Goal: Task Accomplishment & Management: Use online tool/utility

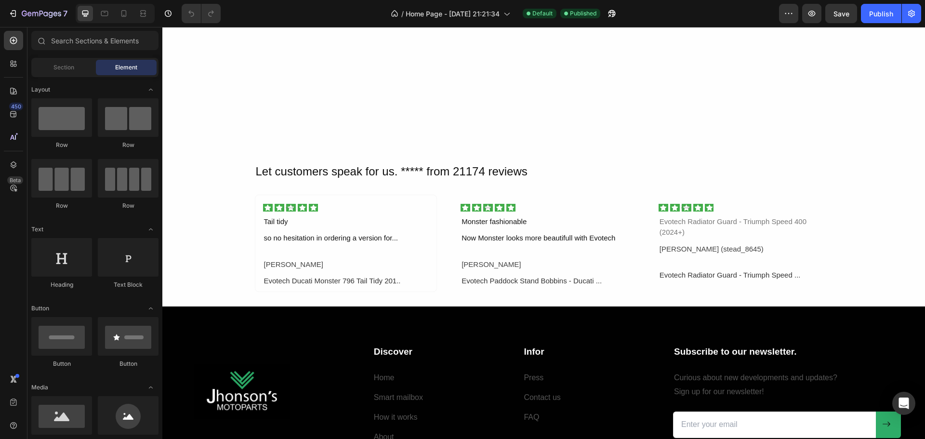
scroll to position [2418, 0]
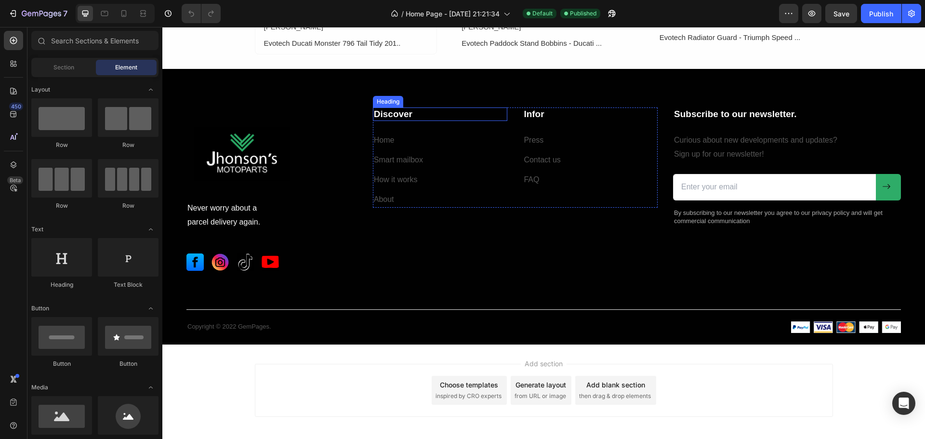
drag, startPoint x: 397, startPoint y: 111, endPoint x: 403, endPoint y: 114, distance: 7.2
click at [397, 111] on p "Discover" at bounding box center [440, 114] width 133 height 12
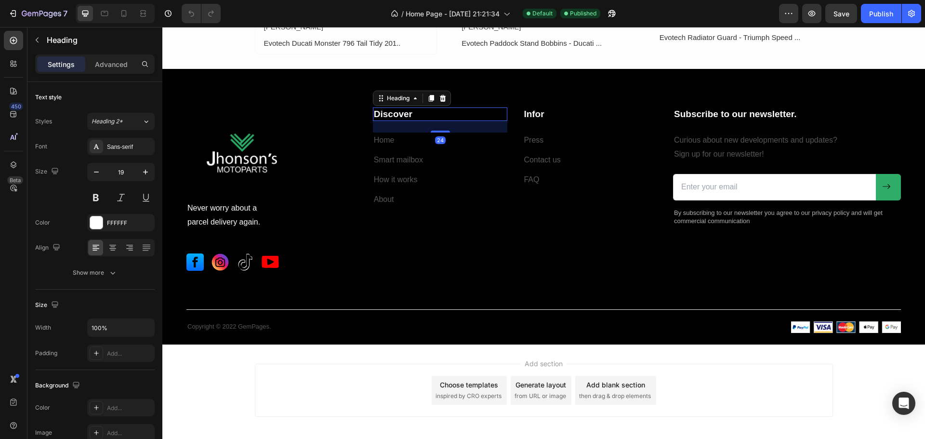
click at [411, 113] on p "Discover" at bounding box center [440, 114] width 133 height 12
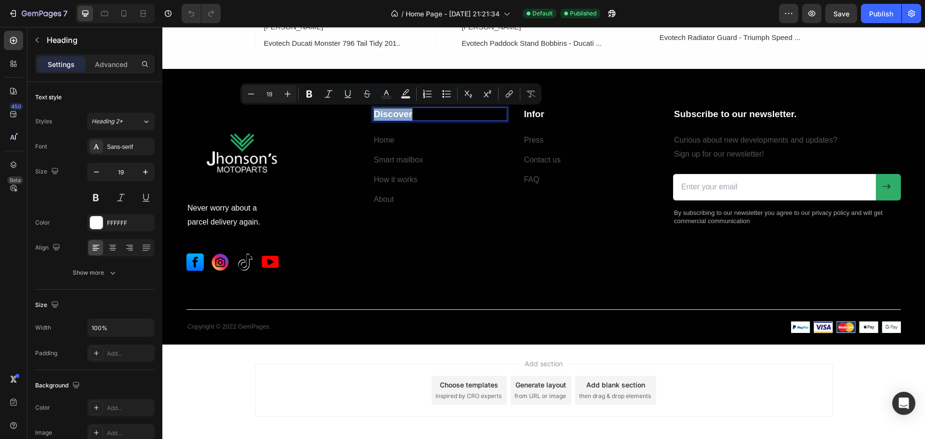
drag, startPoint x: 413, startPoint y: 113, endPoint x: 374, endPoint y: 110, distance: 38.1
click at [374, 110] on p "Discover" at bounding box center [440, 114] width 133 height 12
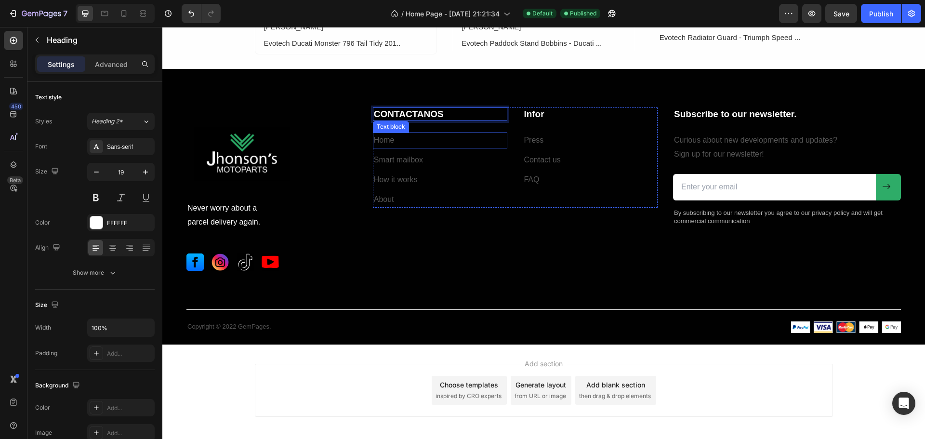
click at [389, 140] on link "Home" at bounding box center [384, 140] width 21 height 8
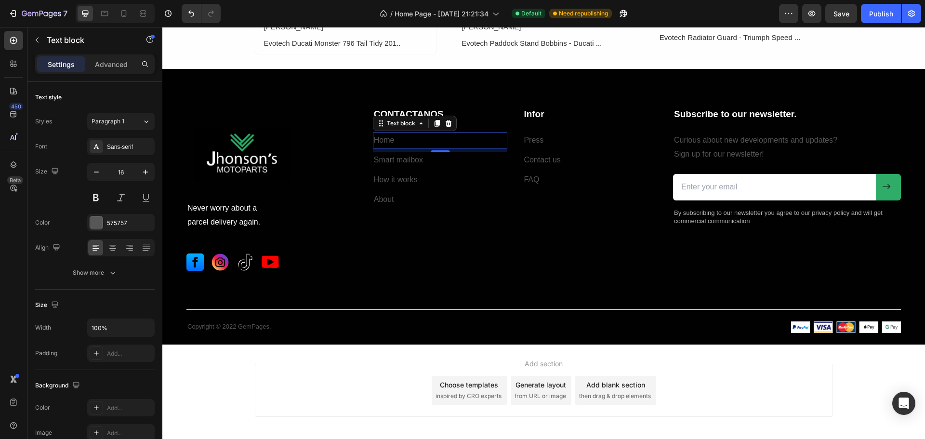
drag, startPoint x: 432, startPoint y: 145, endPoint x: 423, endPoint y: 135, distance: 13.6
click at [432, 144] on p "Home" at bounding box center [440, 140] width 133 height 14
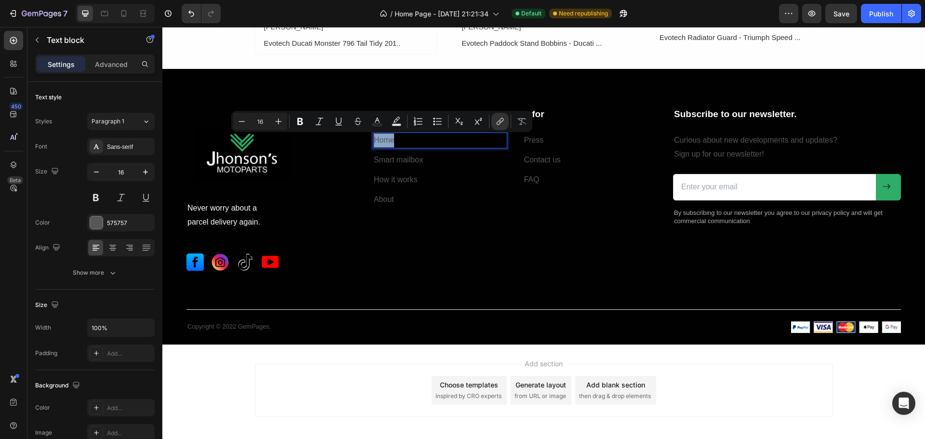
drag, startPoint x: 415, startPoint y: 137, endPoint x: 372, endPoint y: 138, distance: 43.4
click at [374, 138] on p "Home" at bounding box center [440, 140] width 133 height 14
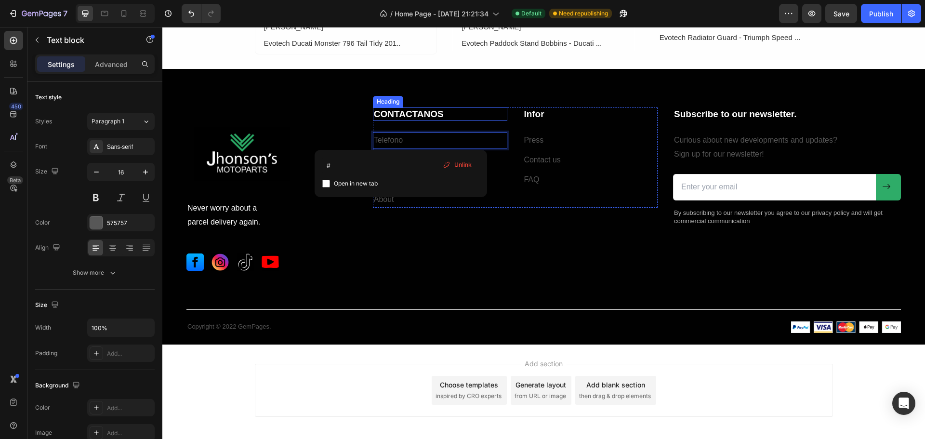
click at [416, 111] on p "CONTACTANOS" at bounding box center [440, 114] width 133 height 12
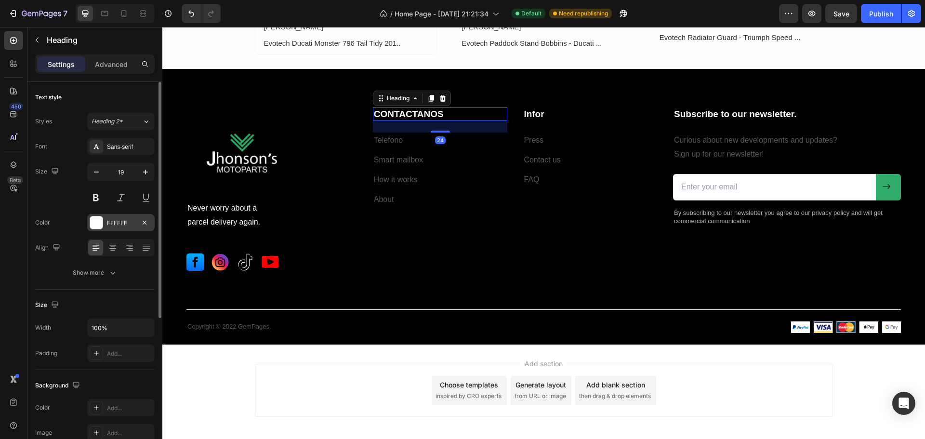
click at [130, 220] on div "FFFFFF" at bounding box center [121, 223] width 28 height 9
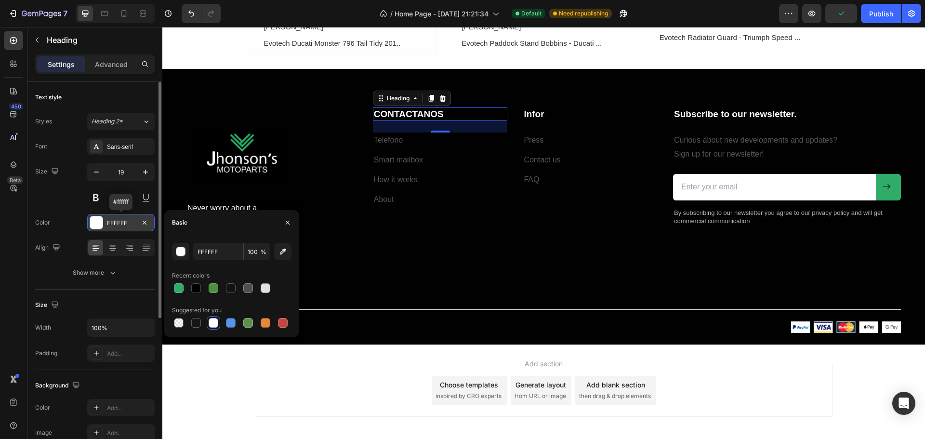
click at [122, 223] on div "FFFFFF" at bounding box center [121, 223] width 28 height 9
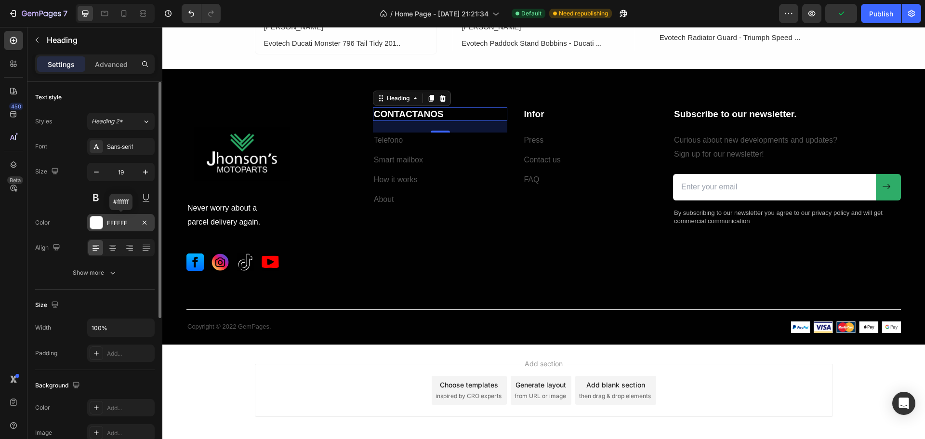
drag, startPoint x: 130, startPoint y: 222, endPoint x: 113, endPoint y: 218, distance: 17.3
click at [113, 218] on div "FFFFFF" at bounding box center [120, 222] width 67 height 17
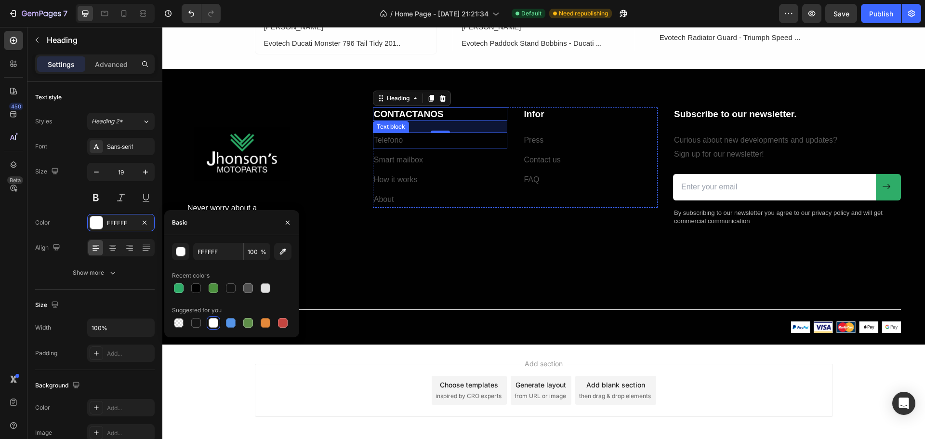
click at [381, 140] on link "Telefono" at bounding box center [388, 140] width 29 height 8
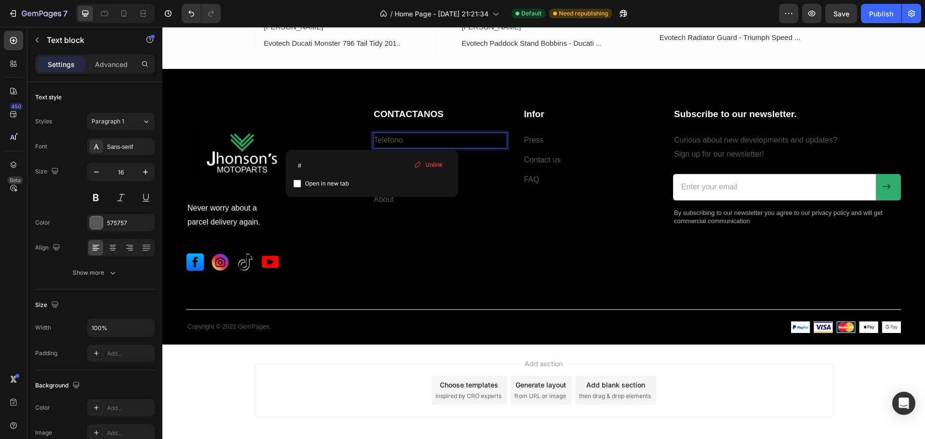
click at [401, 138] on link "Telefono" at bounding box center [388, 140] width 29 height 8
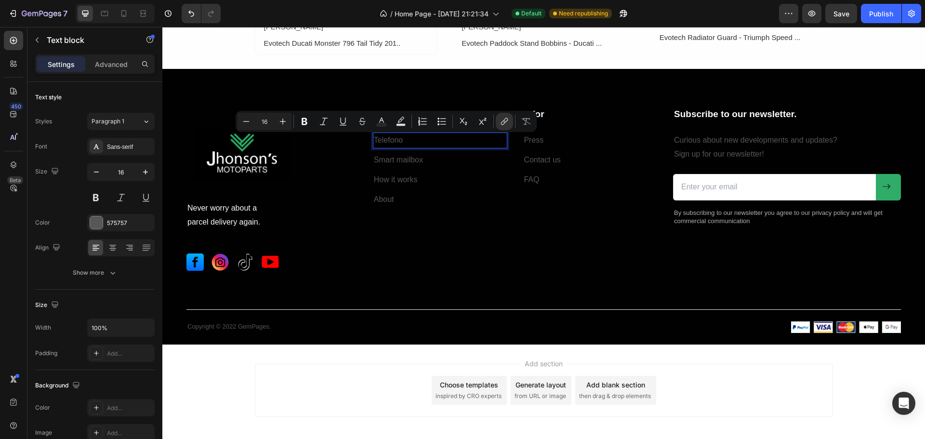
drag, startPoint x: 400, startPoint y: 139, endPoint x: 382, endPoint y: 137, distance: 18.4
click at [382, 137] on link "Telefono" at bounding box center [388, 140] width 29 height 8
click at [132, 220] on div "575757" at bounding box center [121, 223] width 28 height 9
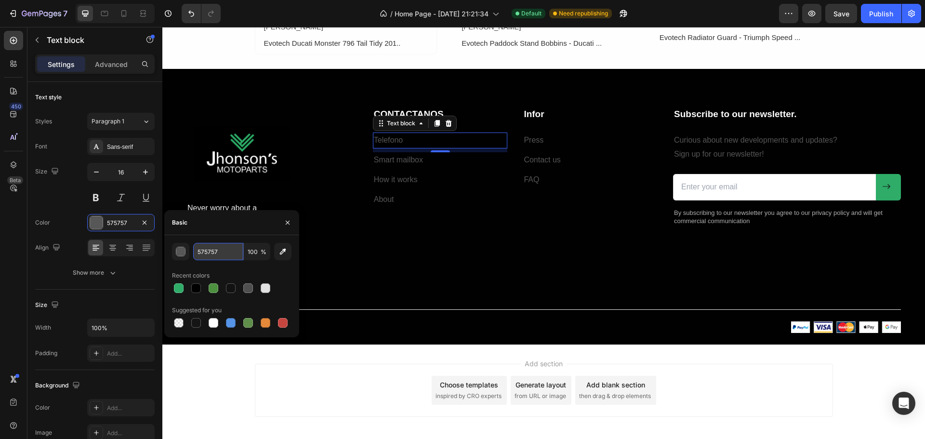
paste input "FFFFFF"
type input "FFFFFF"
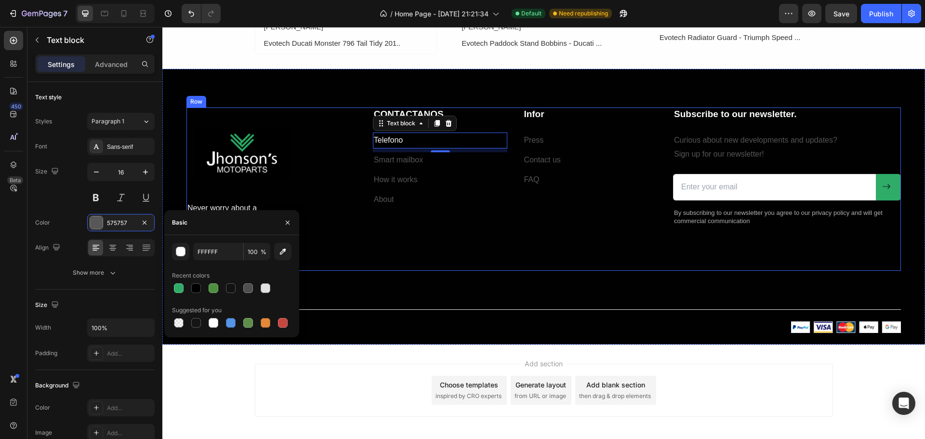
click at [365, 229] on div "Image Never worry about a parcel delivery again. Text block Image Image Image I…" at bounding box center [544, 188] width 715 height 163
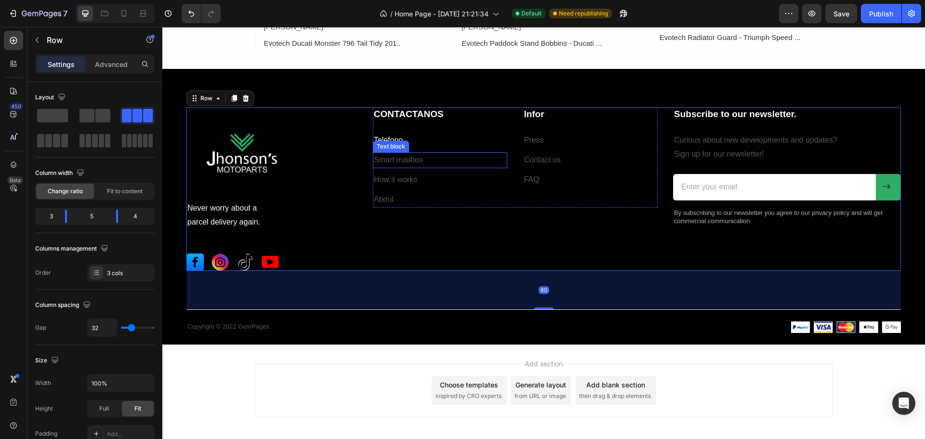
click at [399, 158] on p "Smart mailbox" at bounding box center [440, 160] width 133 height 14
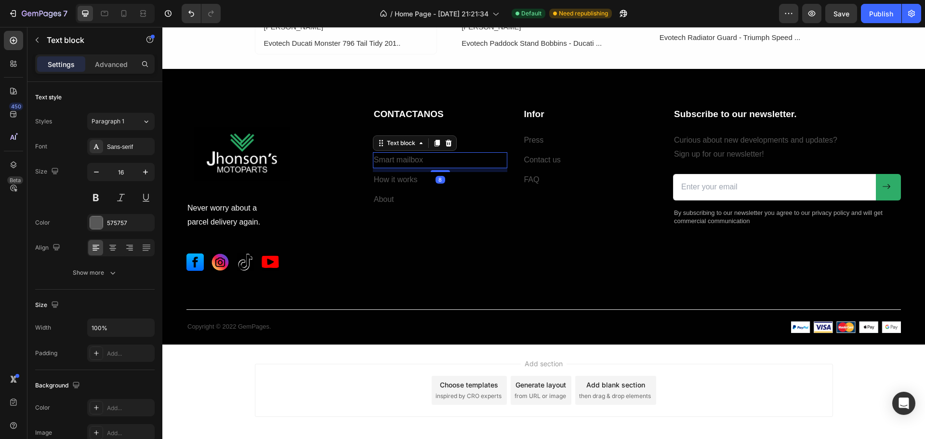
click at [422, 160] on p "Smart mailbox" at bounding box center [440, 160] width 133 height 14
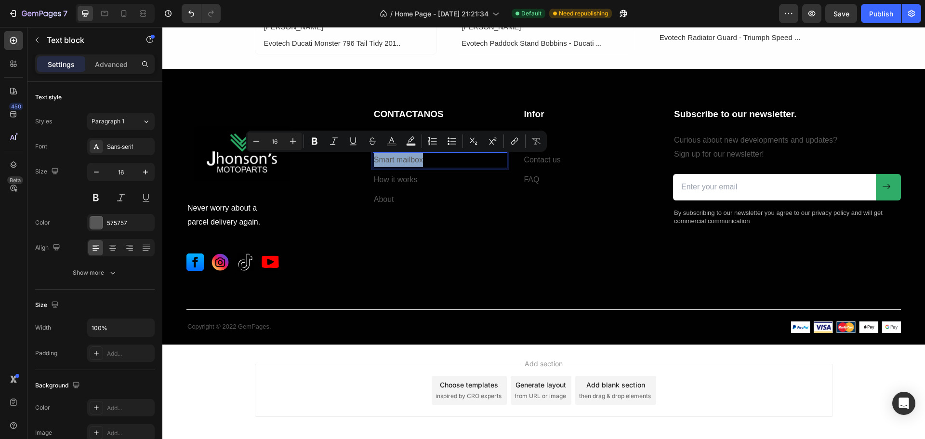
drag, startPoint x: 422, startPoint y: 160, endPoint x: 373, endPoint y: 153, distance: 49.2
click at [373, 153] on div "Smart mailbox" at bounding box center [440, 160] width 135 height 16
click at [122, 223] on div "575757" at bounding box center [121, 223] width 28 height 9
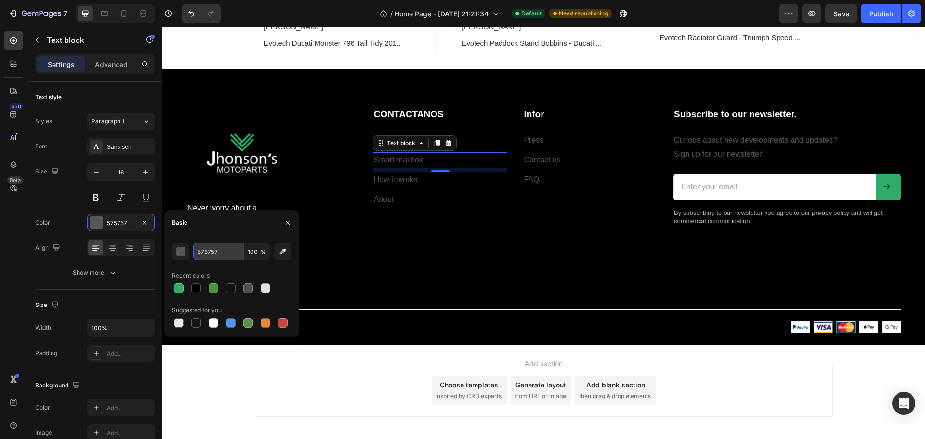
click at [223, 251] on input "575757" at bounding box center [218, 251] width 50 height 17
paste input "FFFFFF"
type input "FFFFFF"
drag, startPoint x: 408, startPoint y: 175, endPoint x: 417, endPoint y: 181, distance: 10.8
click at [408, 175] on p "How it works" at bounding box center [440, 180] width 133 height 14
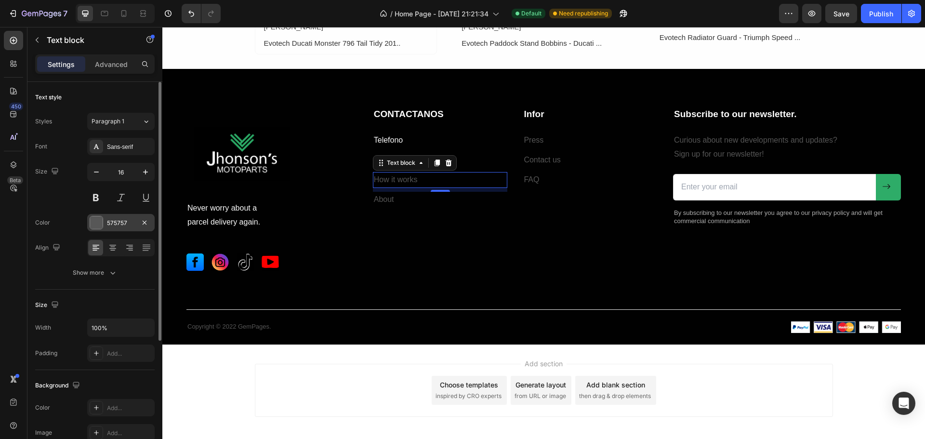
click at [125, 219] on div "575757" at bounding box center [121, 223] width 28 height 9
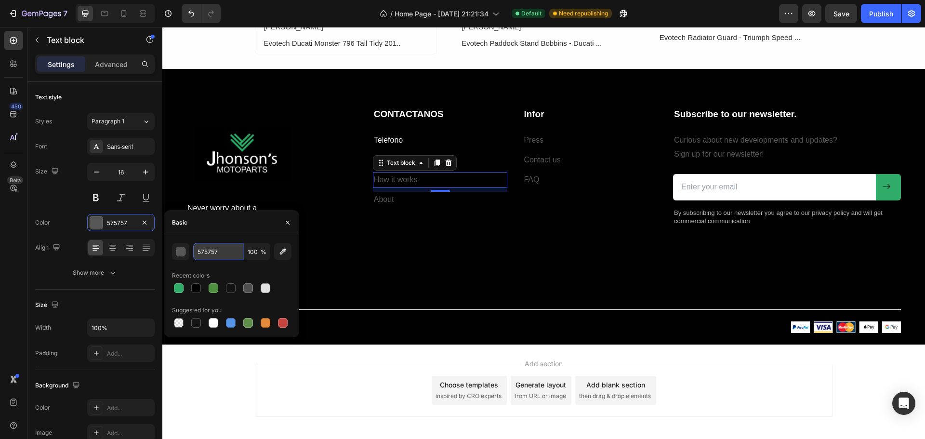
paste input "FFFFFF"
type input "FFFFFF"
click at [338, 271] on div "Image Never worry about a parcel delivery again. Text block Image Image Image I…" at bounding box center [544, 220] width 715 height 226
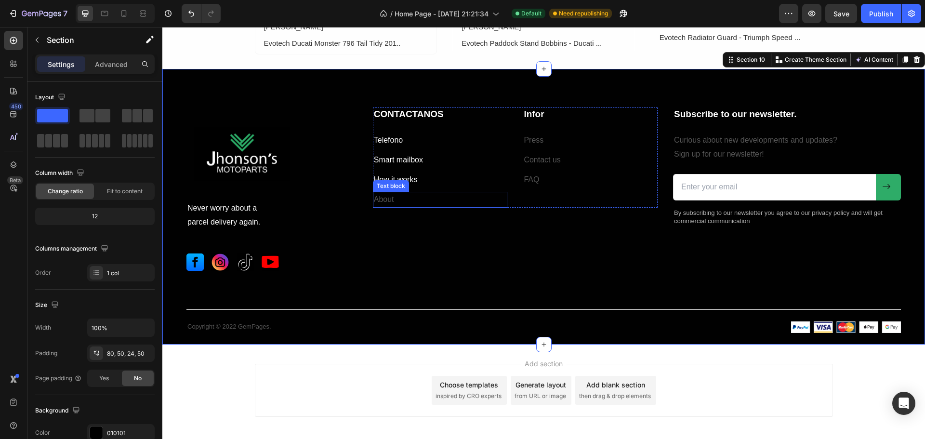
click at [389, 198] on p "About" at bounding box center [440, 200] width 133 height 14
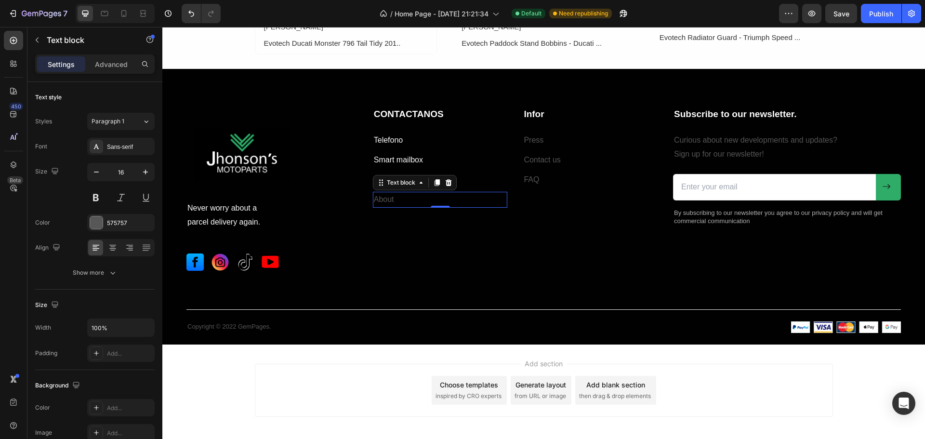
click at [391, 198] on p "About" at bounding box center [440, 200] width 133 height 14
drag, startPoint x: 394, startPoint y: 198, endPoint x: 372, endPoint y: 197, distance: 22.7
click at [373, 197] on div "About" at bounding box center [440, 200] width 135 height 16
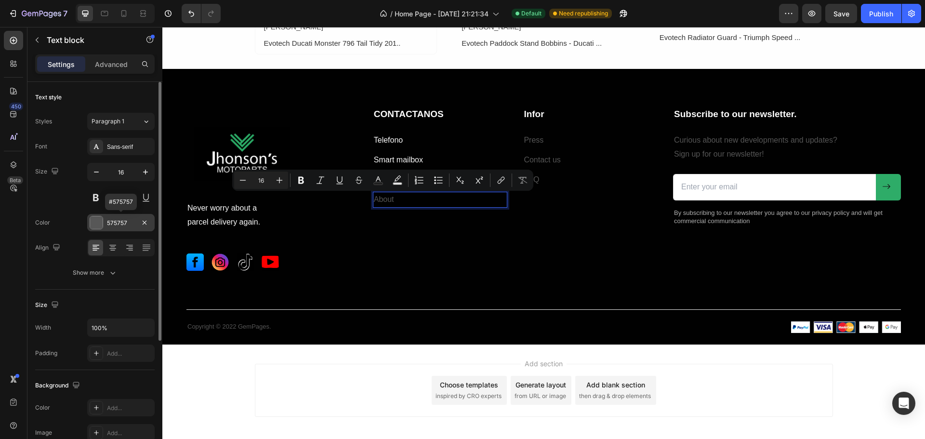
click at [118, 218] on div "575757" at bounding box center [120, 222] width 67 height 17
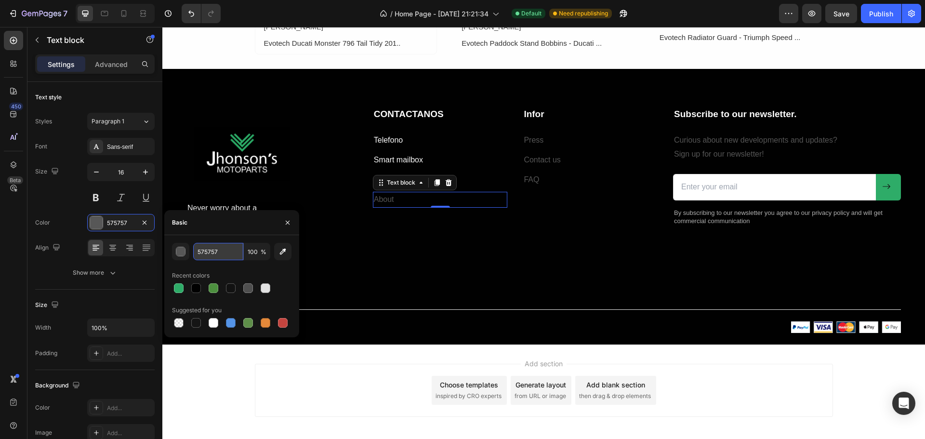
click at [228, 253] on input "575757" at bounding box center [218, 251] width 50 height 17
paste input "FFFFFF"
type input "FFFFFF"
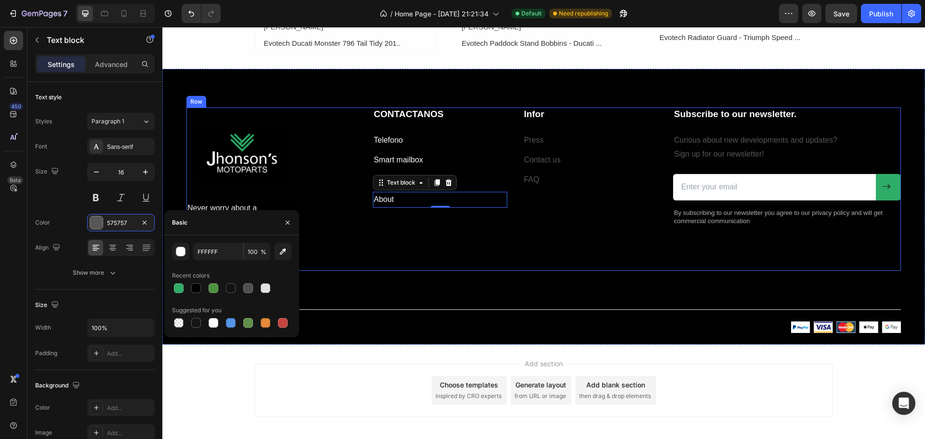
click at [399, 249] on div "CONTACTANOS Heading Telefono Text block Smart mailbox Text block How it works T…" at bounding box center [515, 188] width 285 height 163
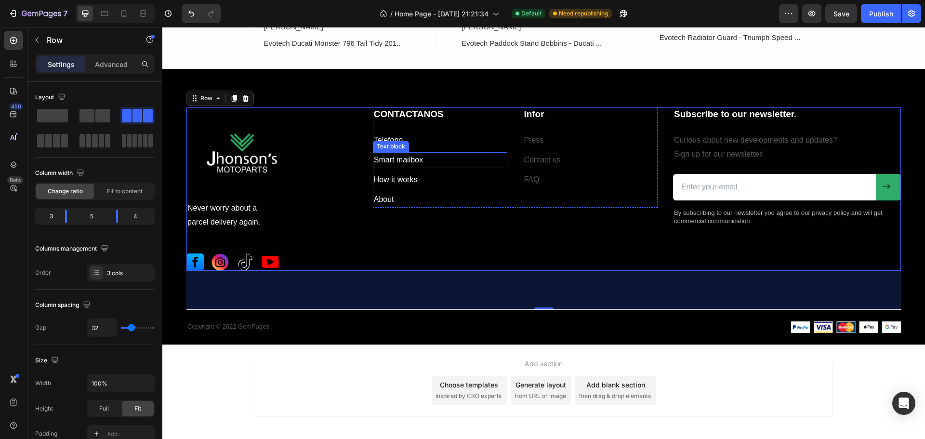
click at [397, 159] on p "Smart mailbox" at bounding box center [440, 160] width 133 height 14
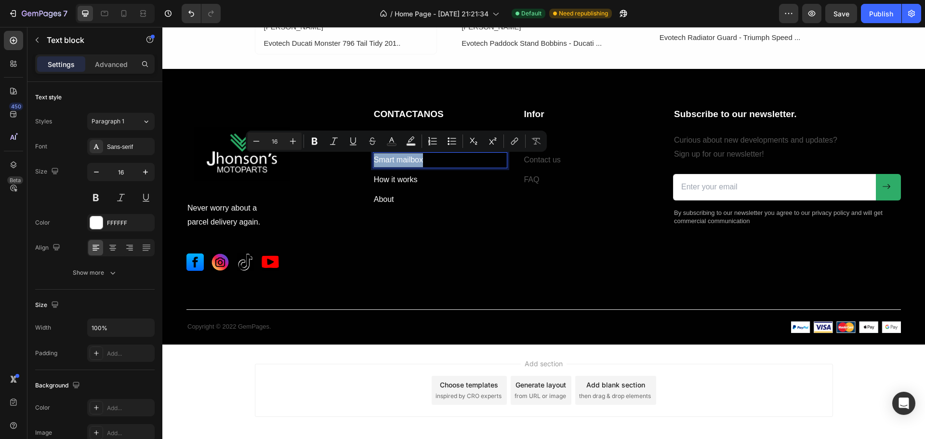
drag, startPoint x: 414, startPoint y: 156, endPoint x: 374, endPoint y: 161, distance: 40.4
click at [374, 160] on p "Smart mailbox" at bounding box center [440, 160] width 133 height 14
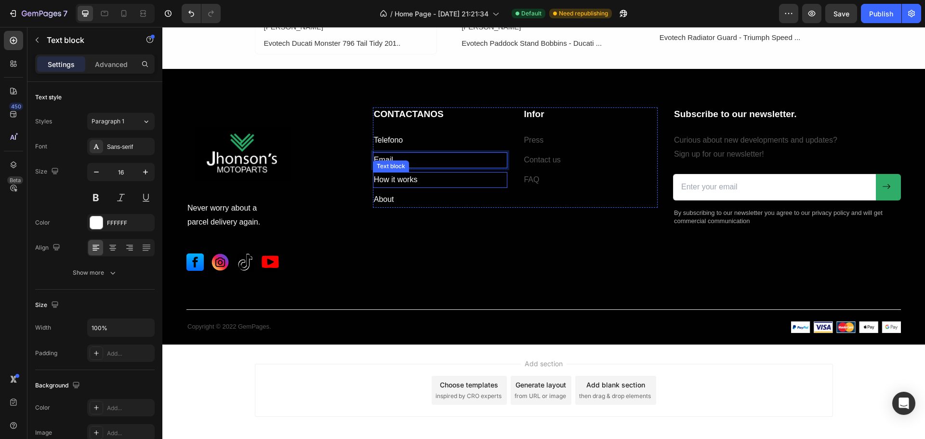
click at [409, 180] on p "How it works" at bounding box center [440, 180] width 133 height 14
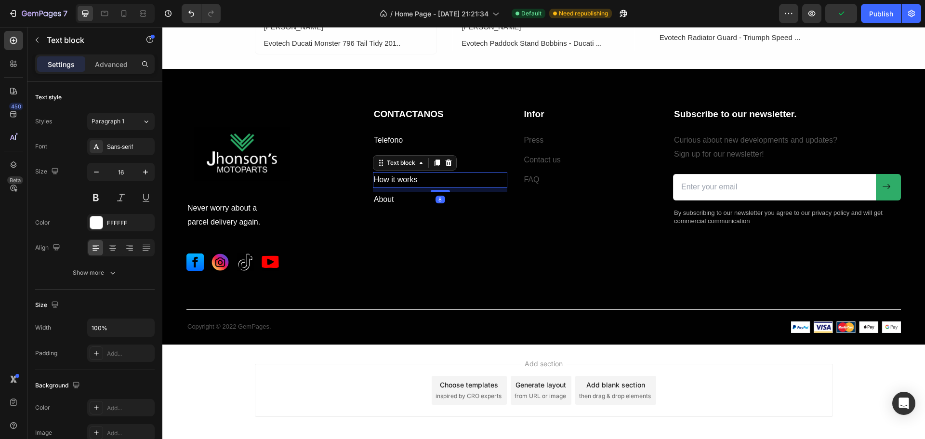
click at [418, 181] on p "How it works" at bounding box center [440, 180] width 133 height 14
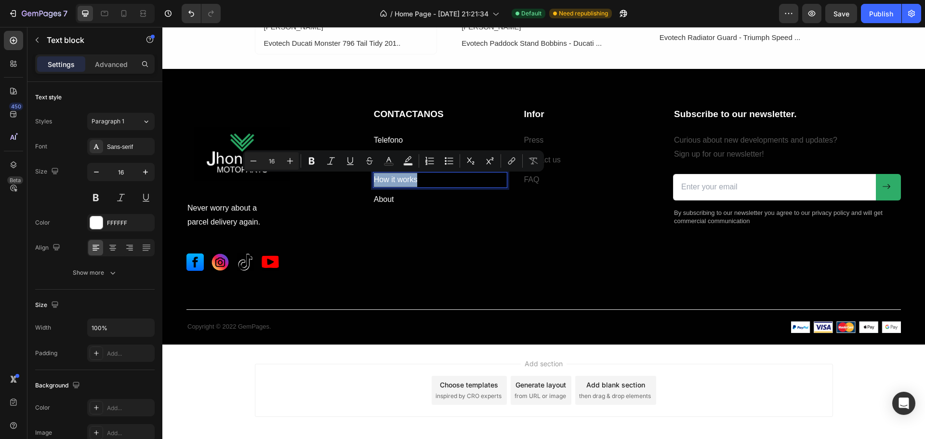
drag, startPoint x: 415, startPoint y: 182, endPoint x: 373, endPoint y: 178, distance: 42.1
click at [374, 178] on p "How it works" at bounding box center [440, 180] width 133 height 14
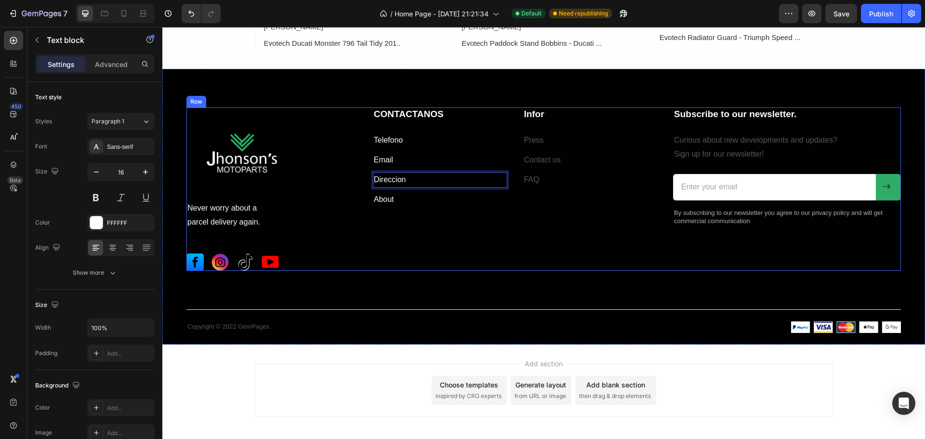
click at [398, 221] on div "CONTACTANOS Heading Telefono Text block Email Text block Direccion Text block 8…" at bounding box center [515, 188] width 285 height 163
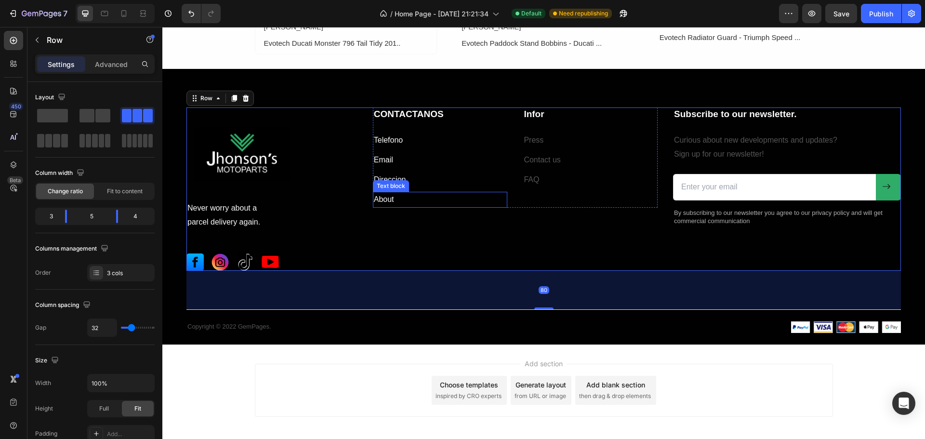
click at [389, 200] on p "About" at bounding box center [440, 200] width 133 height 14
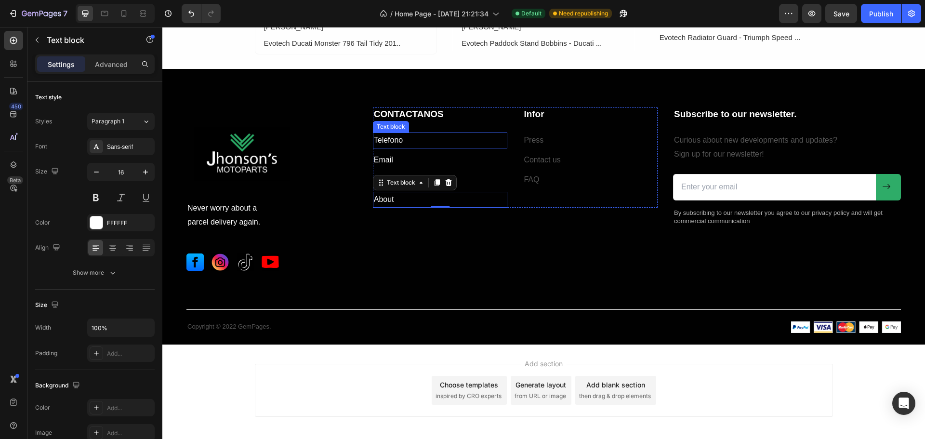
click at [400, 139] on link "Telefono" at bounding box center [388, 140] width 29 height 8
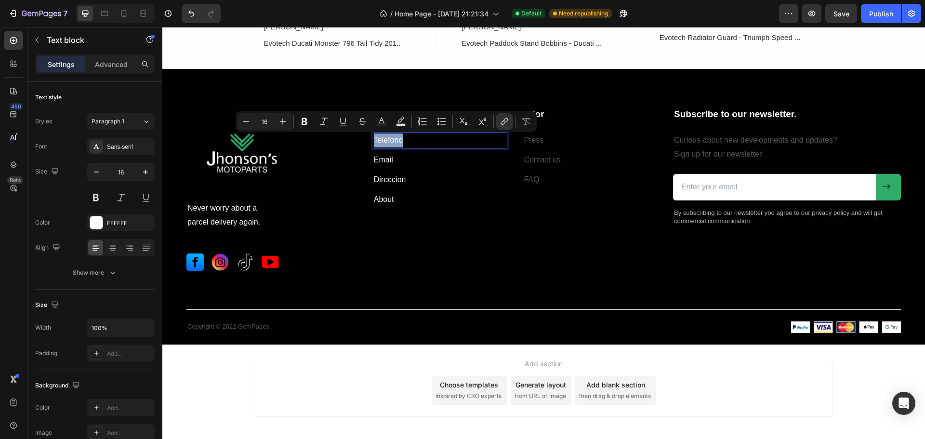
drag, startPoint x: 403, startPoint y: 140, endPoint x: 374, endPoint y: 133, distance: 30.1
click at [374, 133] on p "Telefono" at bounding box center [440, 140] width 133 height 14
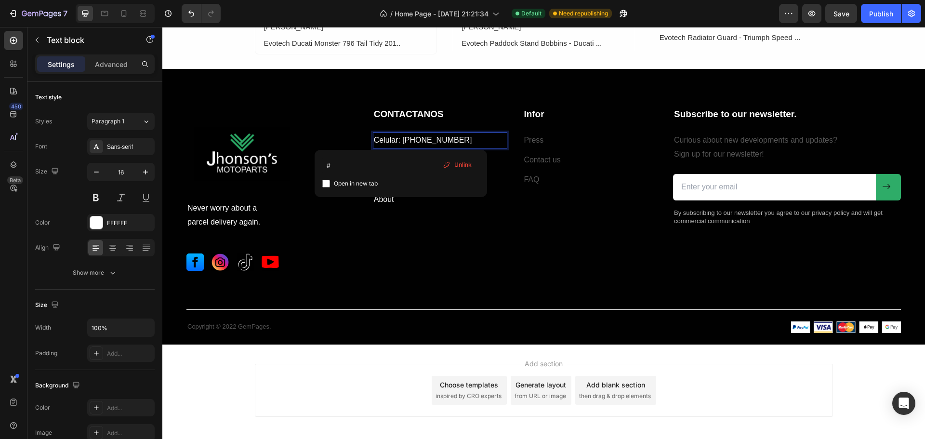
click at [402, 140] on link "Celular: [PHONE_NUMBER]" at bounding box center [423, 140] width 98 height 8
click at [449, 137] on p "Celular: 3113577352#" at bounding box center [440, 140] width 133 height 14
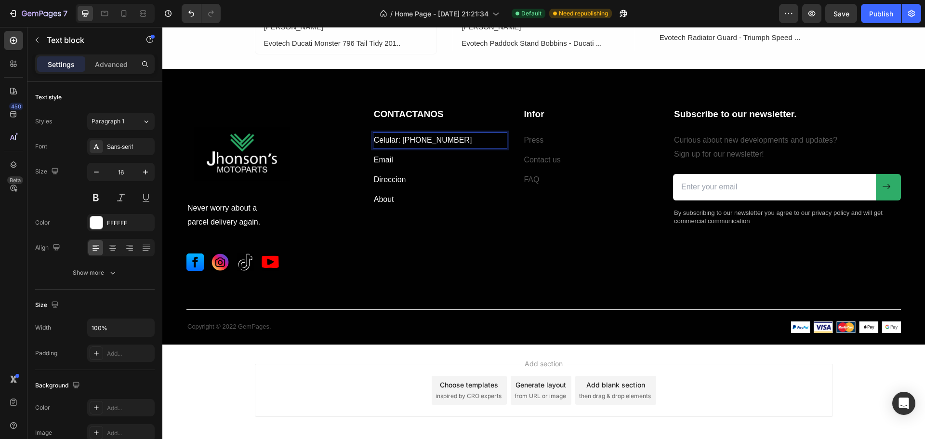
click at [402, 140] on link "Celular: [PHONE_NUMBER]" at bounding box center [423, 140] width 98 height 8
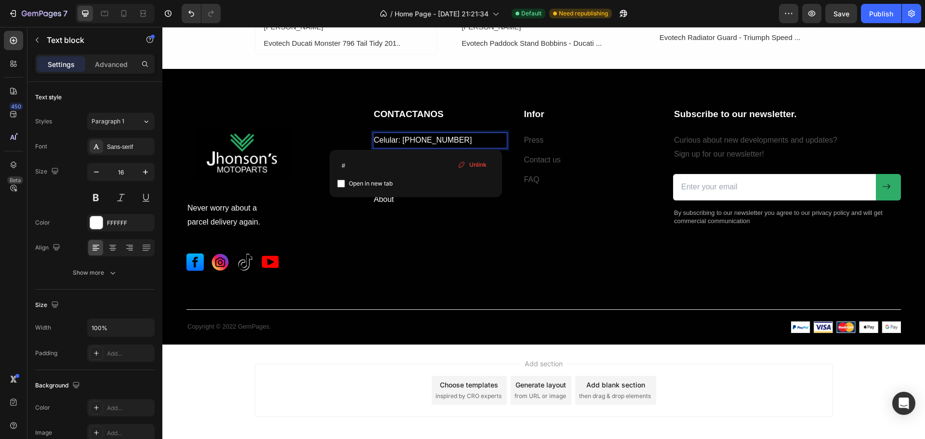
click at [428, 136] on link "Celular: [PHONE_NUMBER]" at bounding box center [423, 140] width 98 height 8
click at [443, 138] on link "Celular: [PHONE_NUMBER]" at bounding box center [423, 140] width 98 height 8
click at [454, 139] on link "Celular: [PHONE_NUMBER]" at bounding box center [423, 140] width 98 height 8
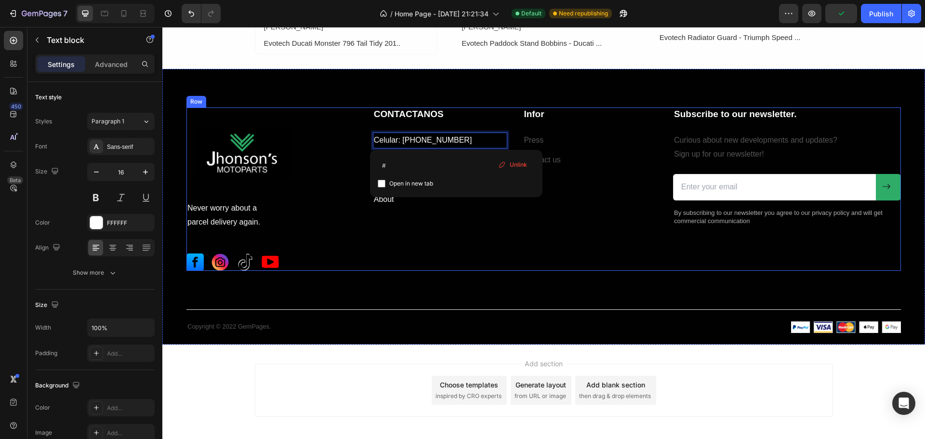
click at [470, 263] on div "CONTACTANOS Heading Celular: [PHONE_NUMBER] Text block 8 Email Text block Direc…" at bounding box center [515, 188] width 285 height 163
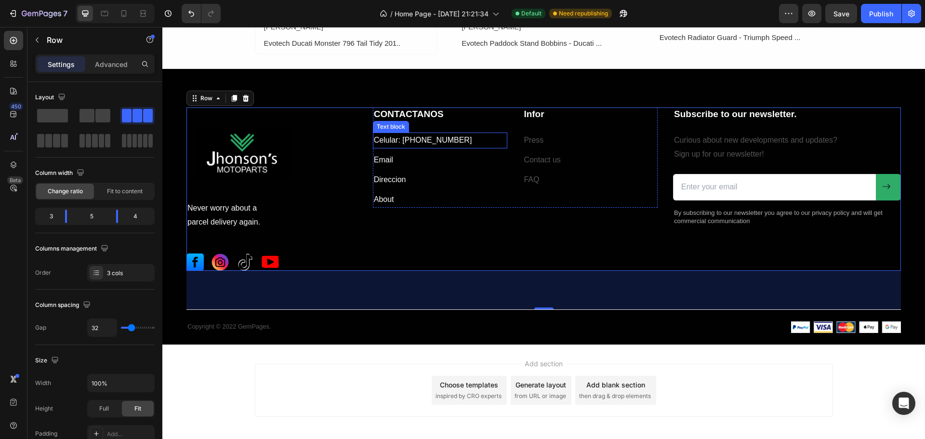
click at [447, 139] on link "Celular: [PHONE_NUMBER]" at bounding box center [423, 140] width 98 height 8
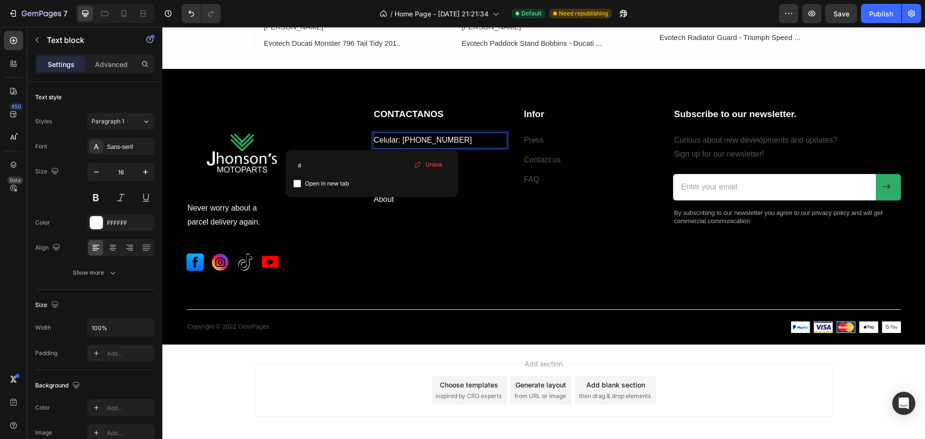
click at [440, 141] on link "Celular: [PHONE_NUMBER]" at bounding box center [423, 140] width 98 height 8
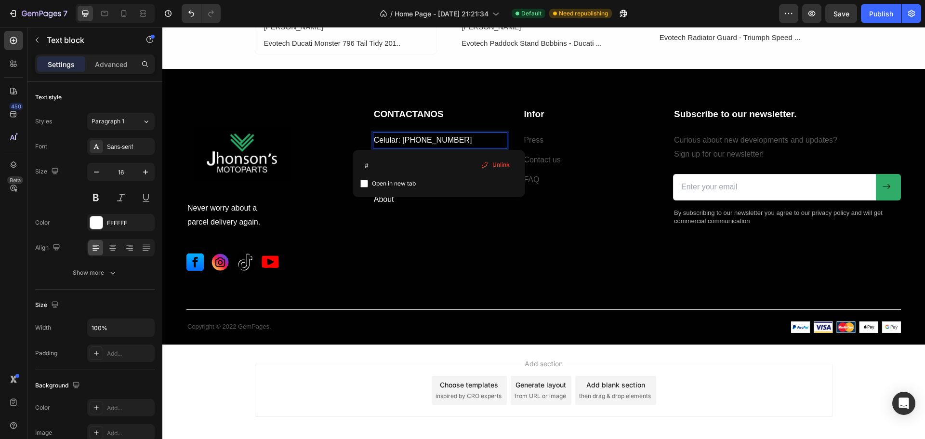
click at [446, 139] on link "Celular: [PHONE_NUMBER]" at bounding box center [423, 140] width 98 height 8
click at [432, 139] on link "Celular: [PHONE_NUMBER]" at bounding box center [423, 140] width 98 height 8
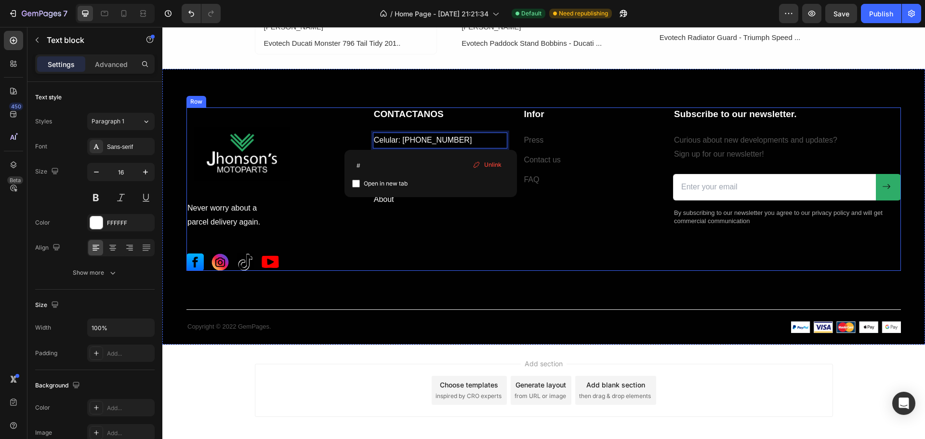
click at [503, 251] on div "CONTACTANOS Heading Celular: [PHONE_NUMBER] Text block 8 Email Text block Direc…" at bounding box center [515, 188] width 285 height 163
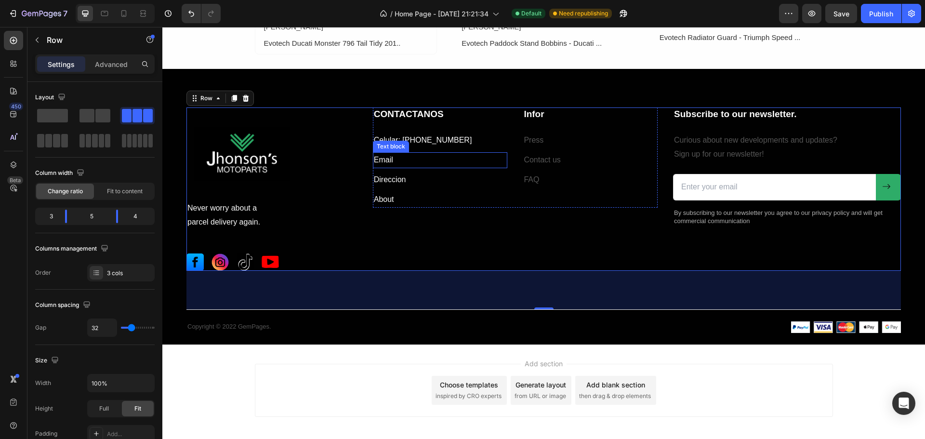
click at [395, 160] on p "Email" at bounding box center [440, 160] width 133 height 14
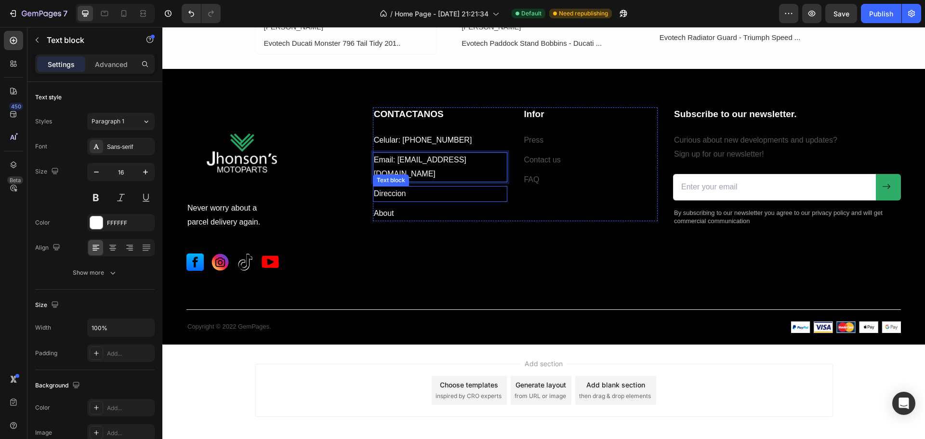
click at [410, 187] on p "Direccion" at bounding box center [440, 194] width 133 height 14
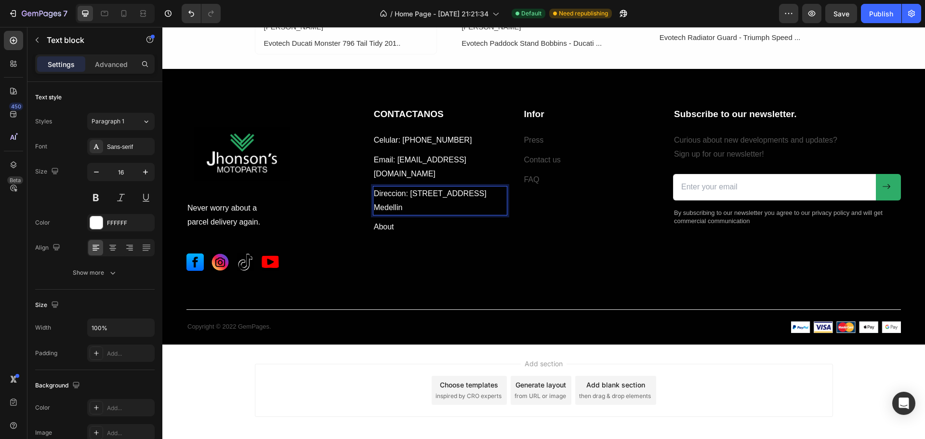
click at [444, 201] on p "Medellin" at bounding box center [440, 208] width 133 height 14
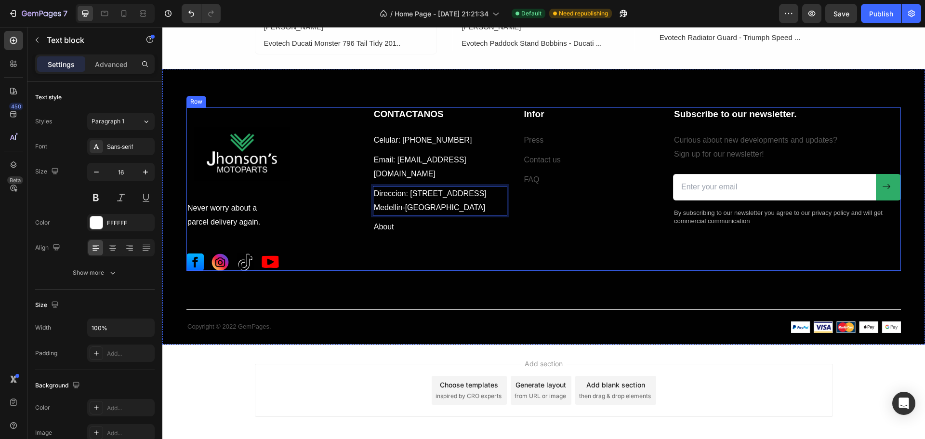
click at [480, 250] on div "CONTACTANOS Heading Celular: [PHONE_NUMBER] Text block Email: [EMAIL_ADDRESS][D…" at bounding box center [515, 188] width 285 height 163
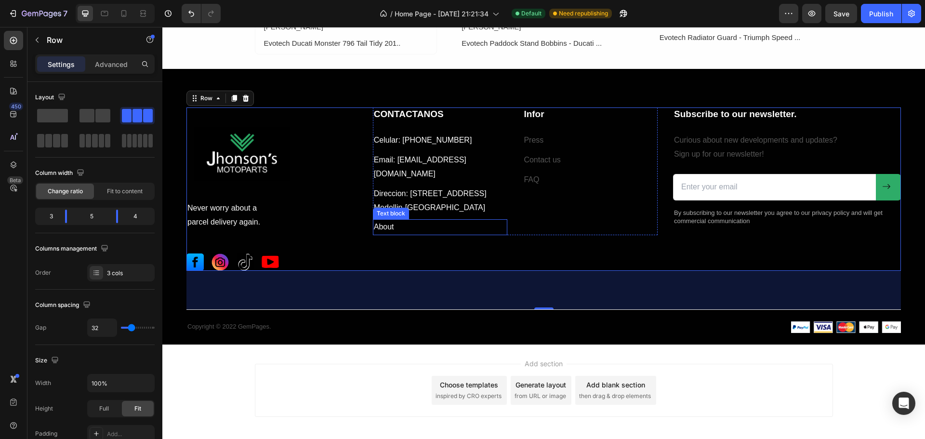
click at [395, 220] on p "About" at bounding box center [440, 227] width 133 height 14
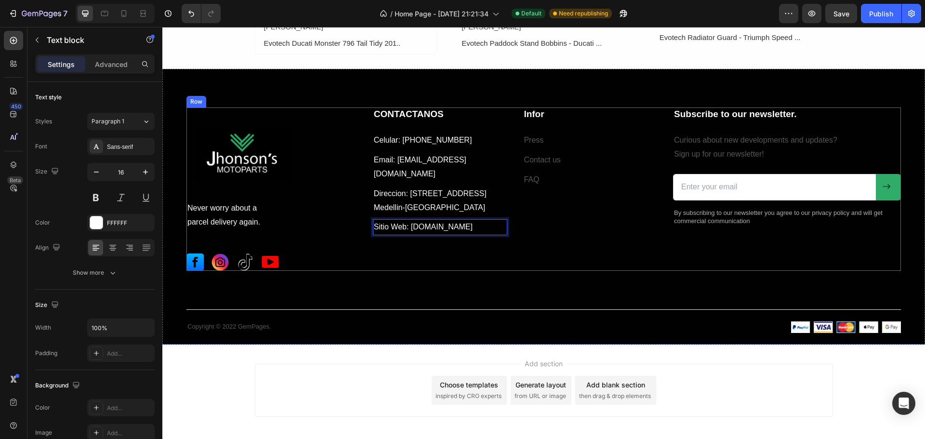
click at [429, 269] on div "CONTACTANOS Heading Celular: [PHONE_NUMBER] Text block Email: [EMAIL_ADDRESS][D…" at bounding box center [515, 188] width 285 height 163
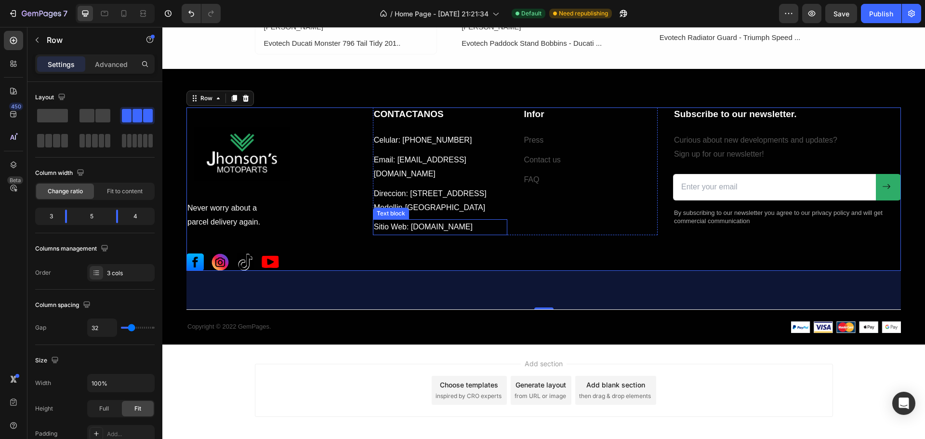
click at [374, 227] on p "Sitio Web: [DOMAIN_NAME]" at bounding box center [440, 227] width 133 height 14
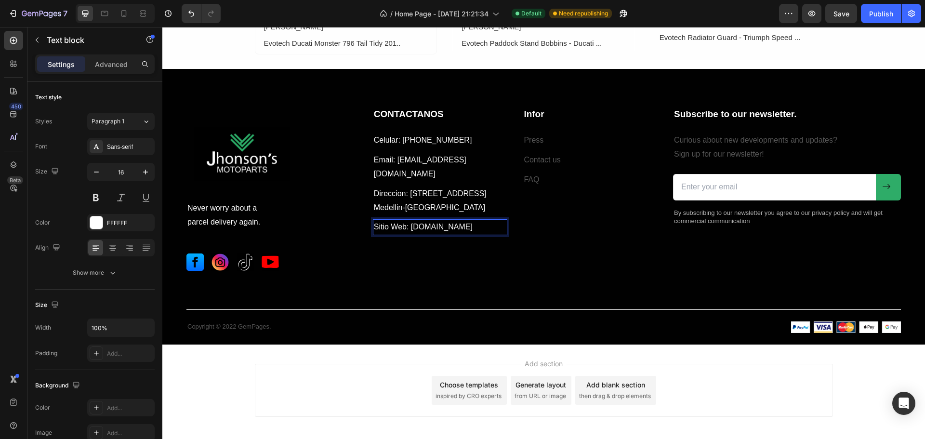
click at [374, 228] on p "Sitio Web: [DOMAIN_NAME]" at bounding box center [440, 227] width 133 height 14
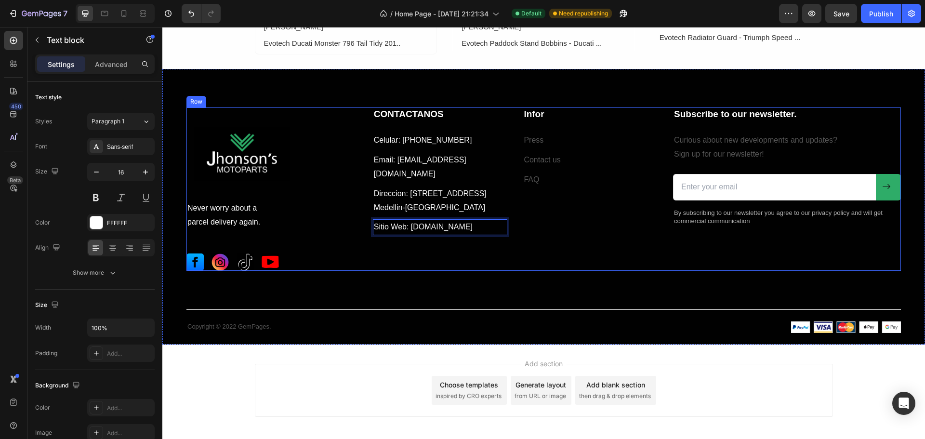
click at [397, 266] on div "CONTACTANOS Heading Celular: [PHONE_NUMBER] Text block Email: [EMAIL_ADDRESS][D…" at bounding box center [515, 188] width 285 height 163
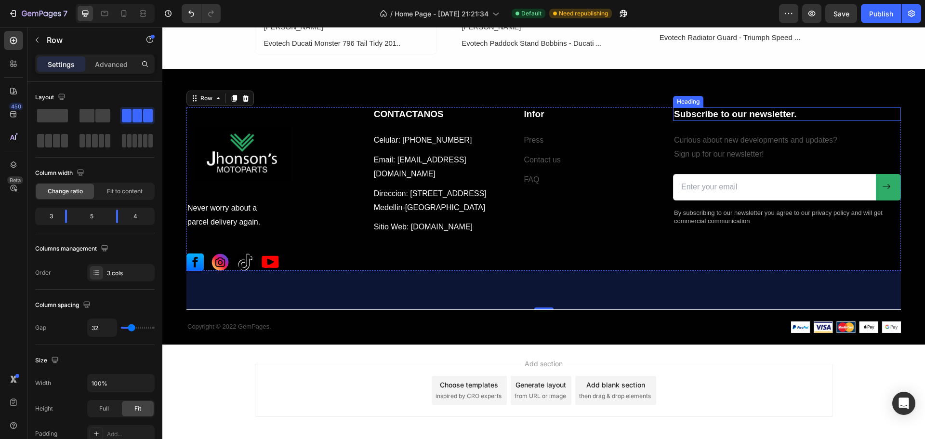
click at [684, 114] on p "Subscribe to our newsletter." at bounding box center [787, 114] width 226 height 12
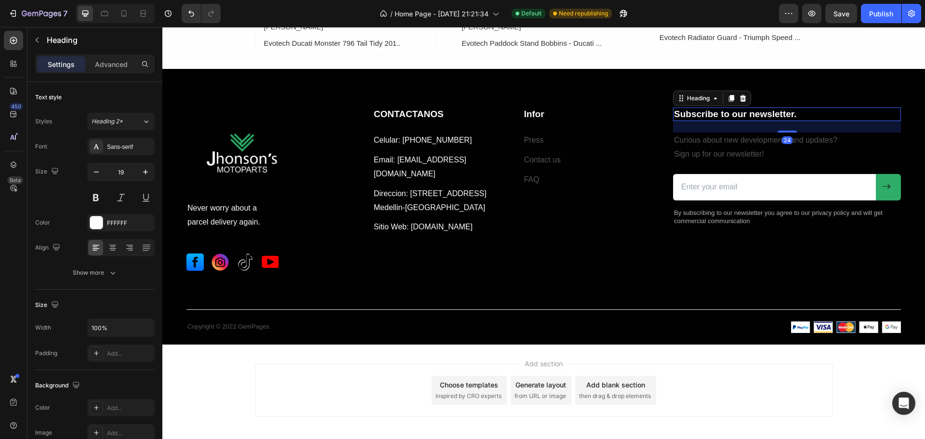
click at [791, 112] on p "Subscribe to our newsletter." at bounding box center [787, 114] width 226 height 12
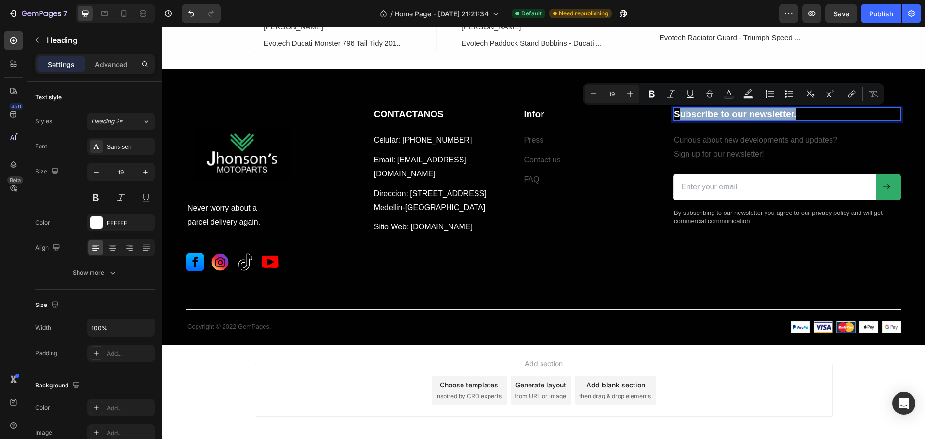
drag, startPoint x: 792, startPoint y: 112, endPoint x: 673, endPoint y: 117, distance: 119.6
click at [674, 117] on p "Subscribe to our newsletter." at bounding box center [787, 114] width 226 height 12
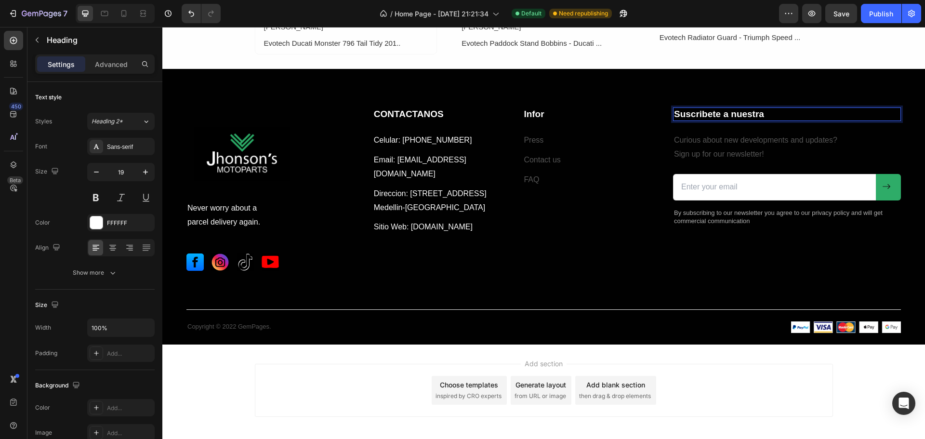
click at [759, 112] on p "Suscribete a nuestra" at bounding box center [787, 114] width 226 height 12
click at [801, 150] on p "Curious about new developments and updates? Sign up for our newsletter!" at bounding box center [787, 147] width 226 height 28
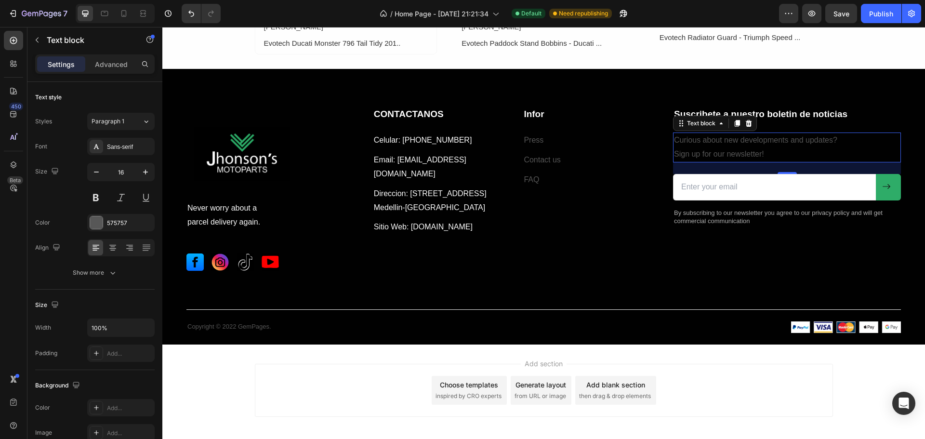
click at [762, 153] on p "Curious about new developments and updates? Sign up for our newsletter!" at bounding box center [787, 147] width 226 height 28
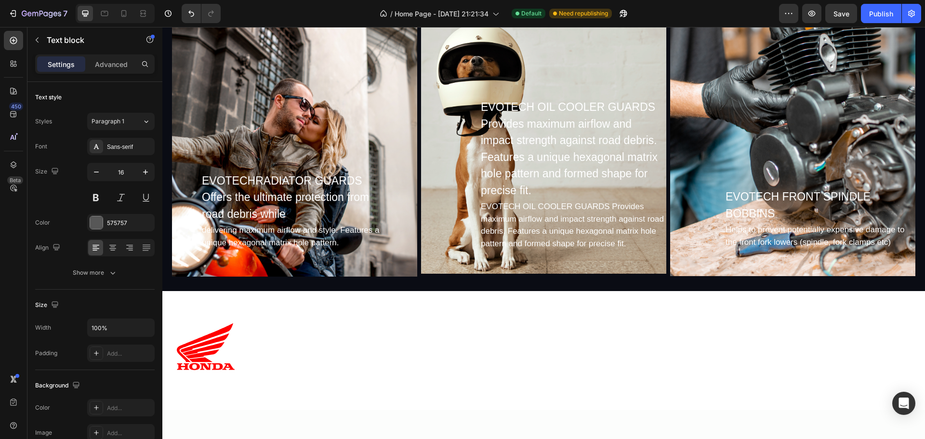
scroll to position [828, 0]
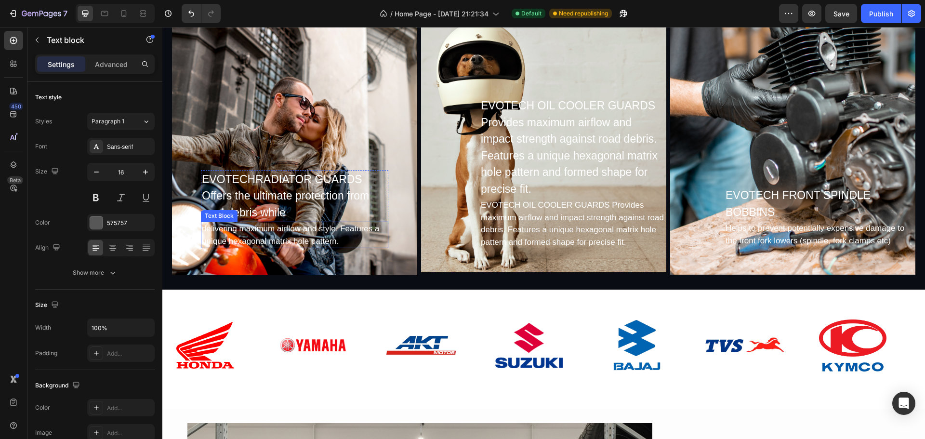
click at [284, 233] on div "delivering maximum airflow and style. Features a unique hexagonal matrix hole p…" at bounding box center [294, 235] width 187 height 27
click at [339, 241] on div "delivering maximum airflow and style. Features a unique hexagonal matrix hole p…" at bounding box center [294, 235] width 187 height 27
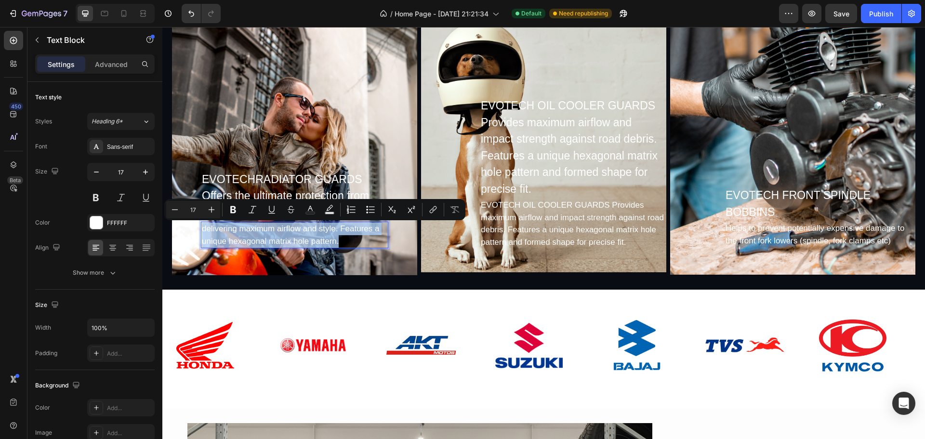
drag, startPoint x: 339, startPoint y: 241, endPoint x: 203, endPoint y: 230, distance: 136.4
click at [202, 229] on p "delivering maximum airflow and style. Features a unique hexagonal matrix hole p…" at bounding box center [295, 235] width 186 height 25
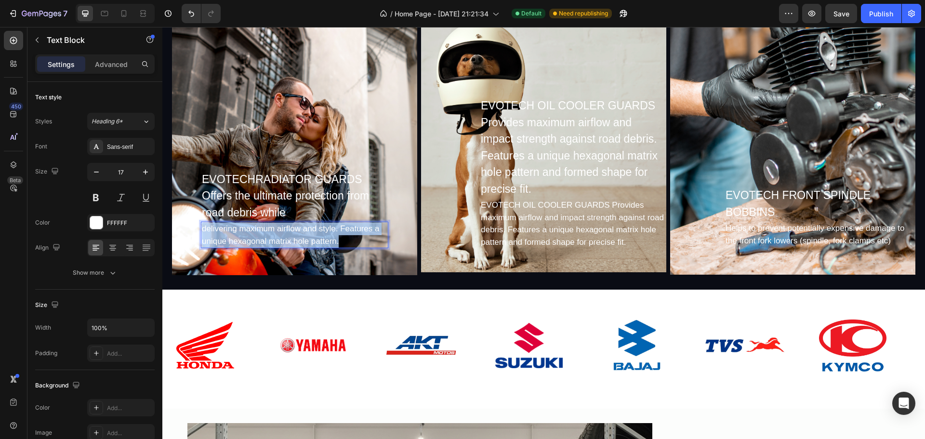
scroll to position [779, 0]
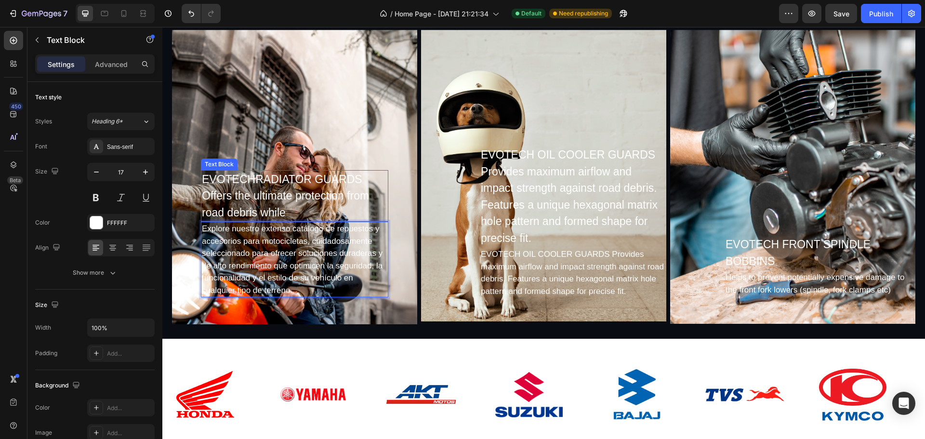
click at [338, 198] on div "EVOTECHRADIATOR GUARDS Offers the ultimate protection from road debris while" at bounding box center [294, 196] width 187 height 52
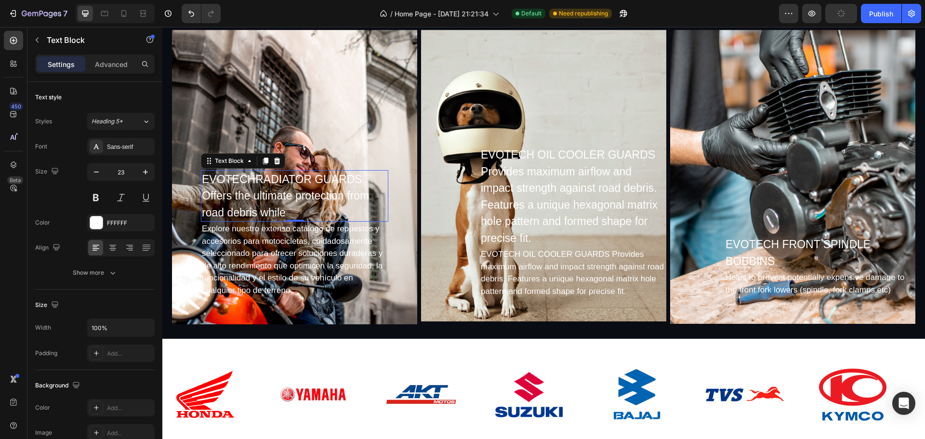
click at [333, 198] on div "EVOTECHRADIATOR GUARDS Offers the ultimate protection from road debris while" at bounding box center [294, 196] width 187 height 52
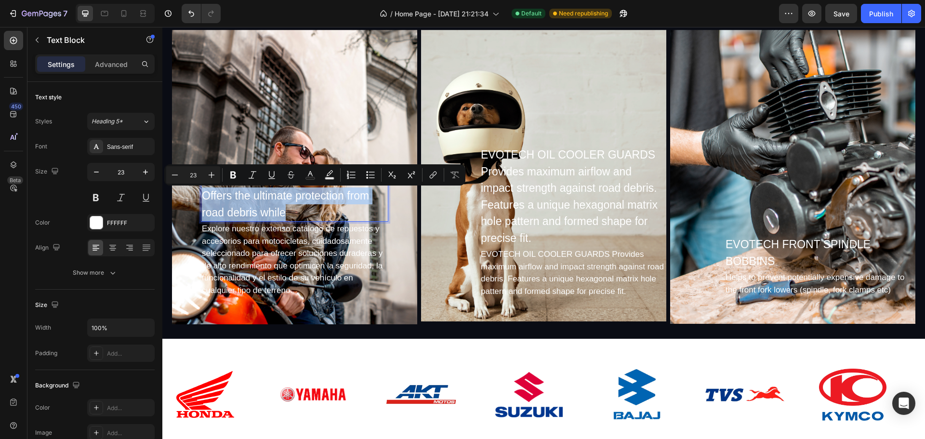
drag, startPoint x: 286, startPoint y: 213, endPoint x: 204, endPoint y: 193, distance: 84.5
click at [204, 192] on p "EVOTECHRADIATOR GUARDS Offers the ultimate protection from road debris while" at bounding box center [295, 196] width 186 height 50
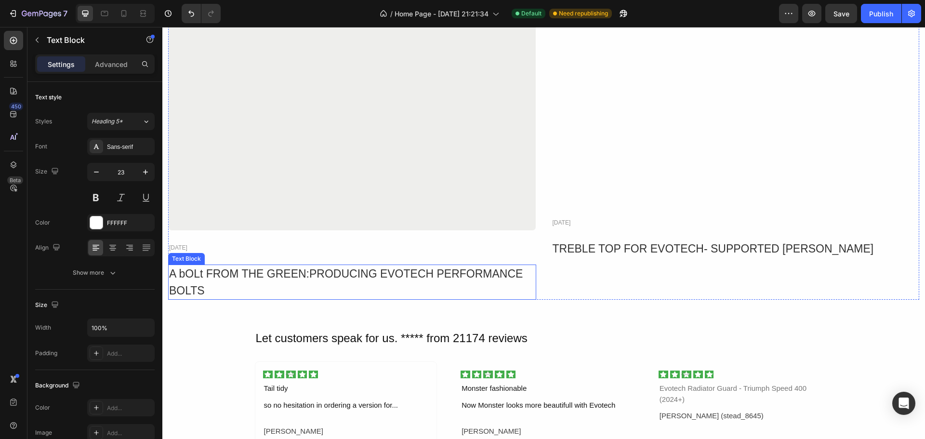
scroll to position [1728, 0]
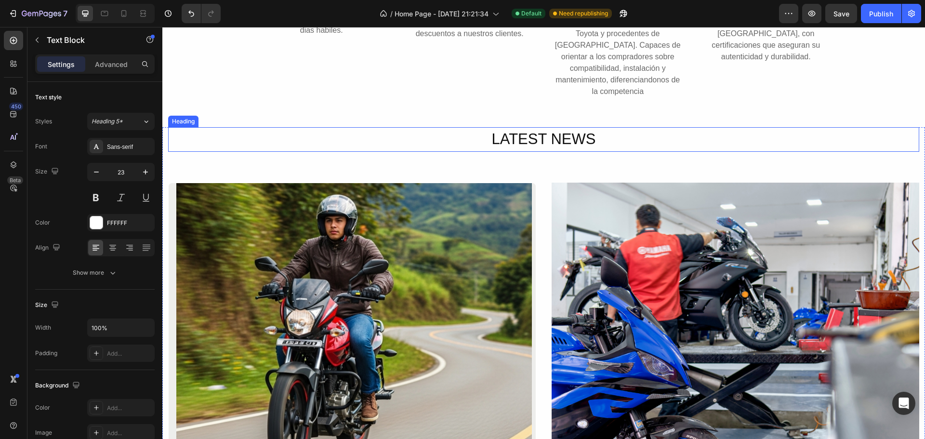
click at [567, 152] on h2 "LATEST NEWS" at bounding box center [543, 139] width 751 height 25
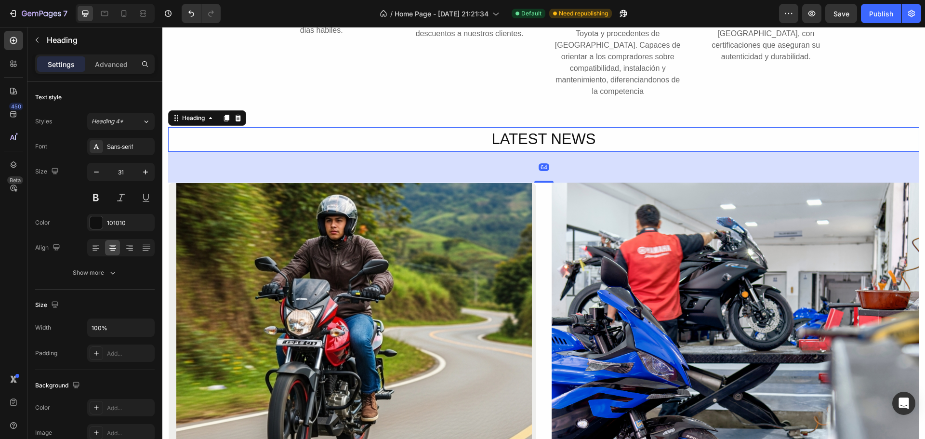
click at [594, 152] on h2 "LATEST NEWS" at bounding box center [543, 139] width 751 height 25
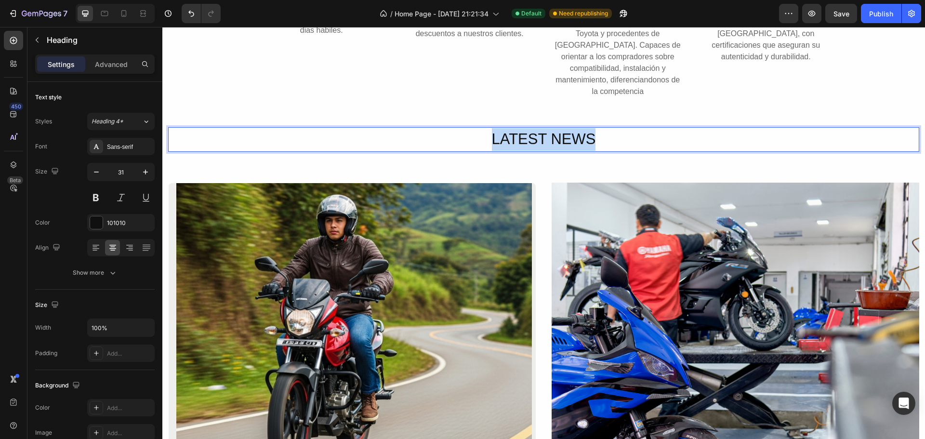
drag, startPoint x: 580, startPoint y: 169, endPoint x: 490, endPoint y: 171, distance: 90.2
click at [491, 151] on p "LATEST NEWS" at bounding box center [543, 139] width 749 height 23
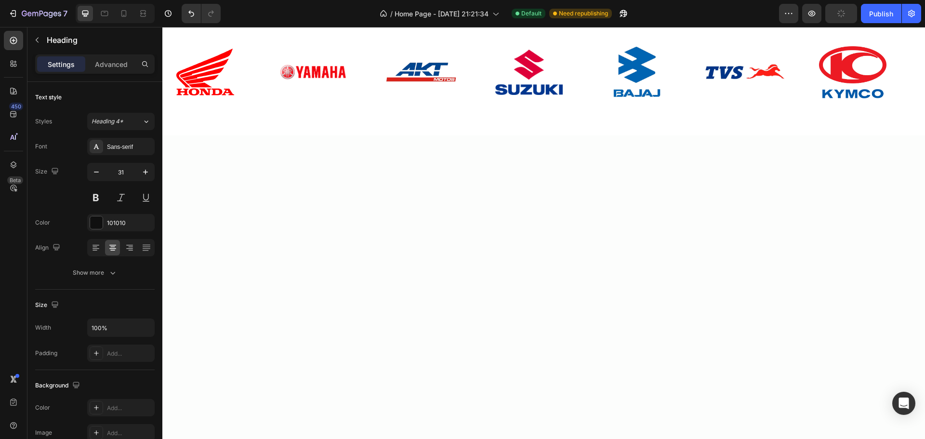
scroll to position [716, 0]
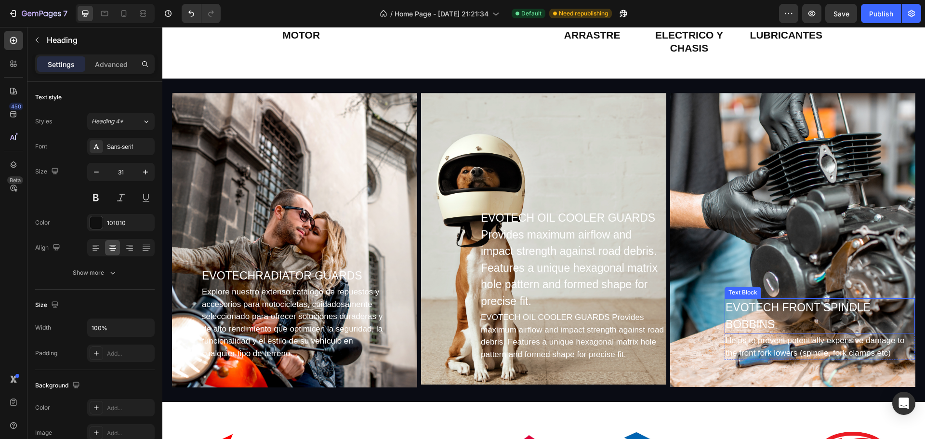
click at [765, 311] on div "EVOTECH FRONT SPINDLE BOBBINS" at bounding box center [820, 315] width 190 height 35
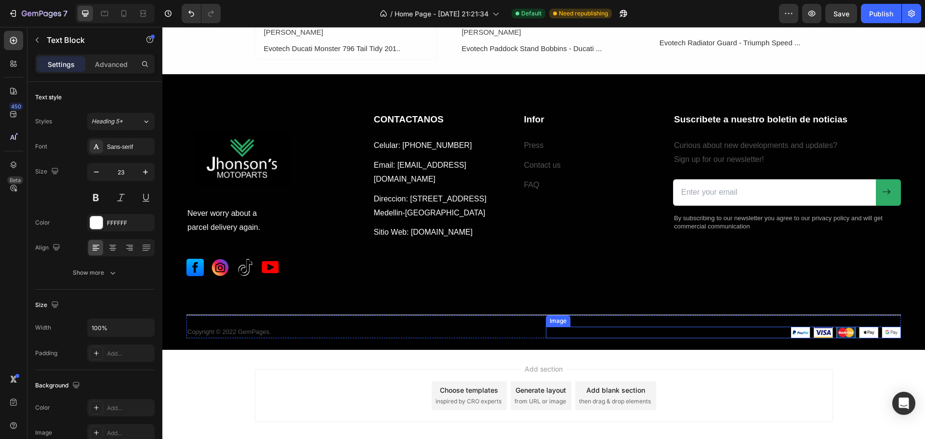
scroll to position [2414, 0]
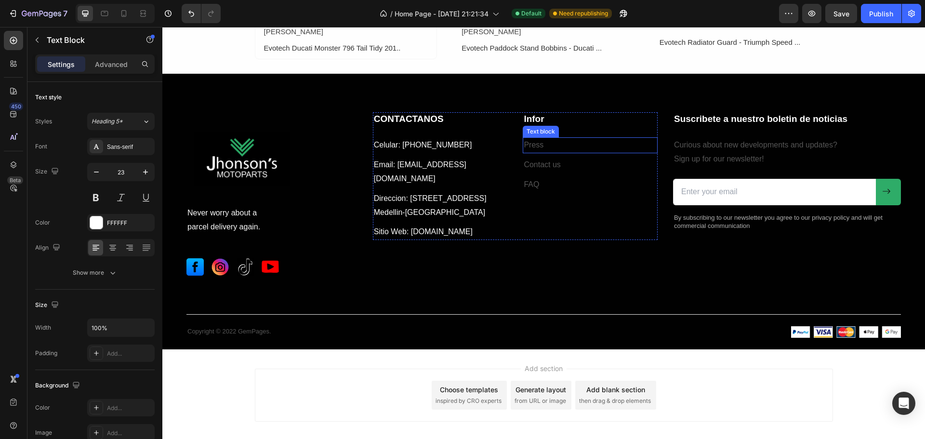
click at [529, 140] on p "Press" at bounding box center [590, 145] width 133 height 14
click at [544, 143] on p "Press" at bounding box center [590, 145] width 133 height 14
click at [427, 146] on link "Celular: [PHONE_NUMBER]" at bounding box center [423, 145] width 98 height 8
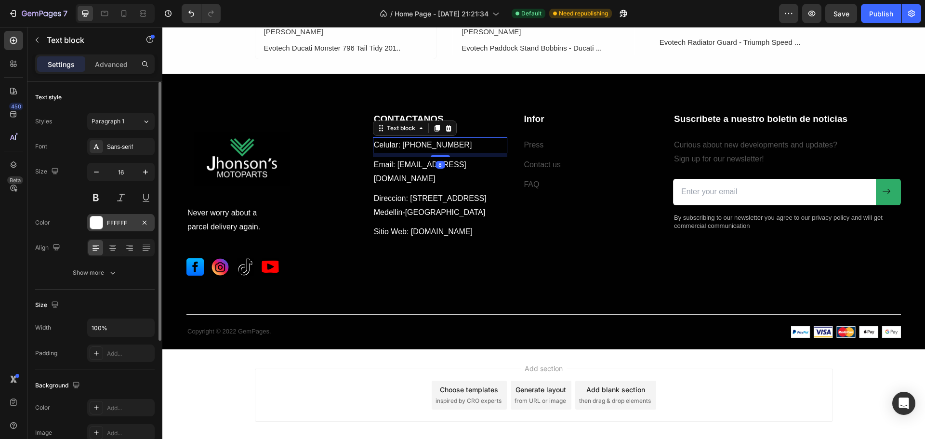
click at [120, 221] on div "FFFFFF" at bounding box center [121, 223] width 28 height 9
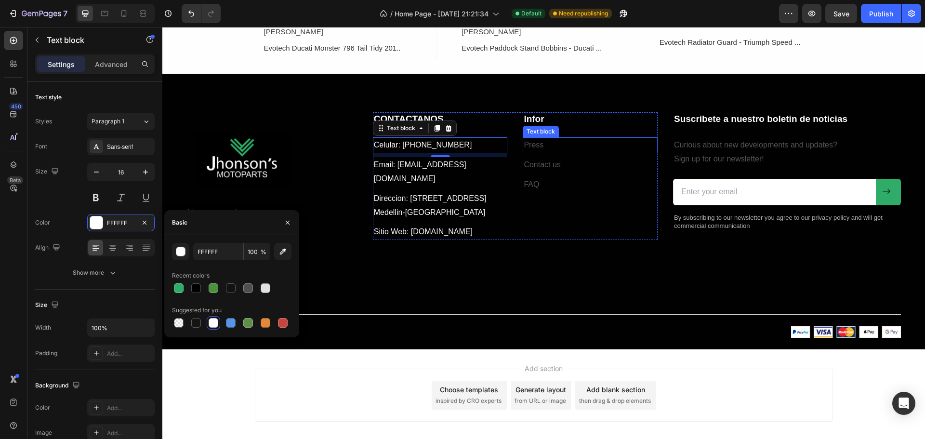
click at [532, 145] on p "Press" at bounding box center [590, 145] width 133 height 14
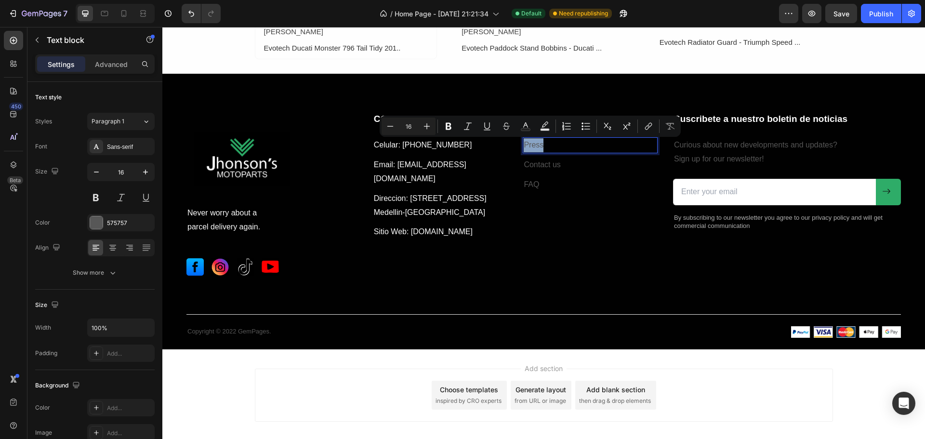
drag, startPoint x: 536, startPoint y: 142, endPoint x: 520, endPoint y: 143, distance: 16.9
click at [523, 143] on div "Press" at bounding box center [590, 145] width 135 height 16
click at [117, 222] on div "575757" at bounding box center [121, 223] width 28 height 9
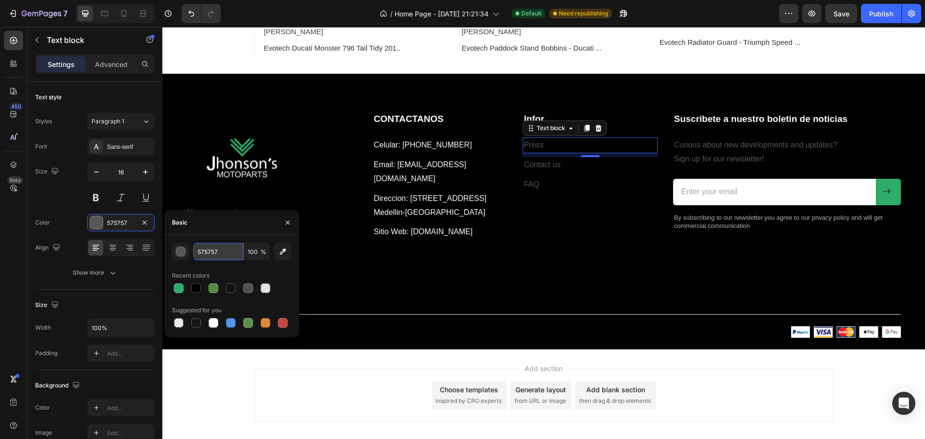
click at [228, 253] on input "575757" at bounding box center [218, 251] width 50 height 17
paste input "FFFFFF"
type input "FFFFFF"
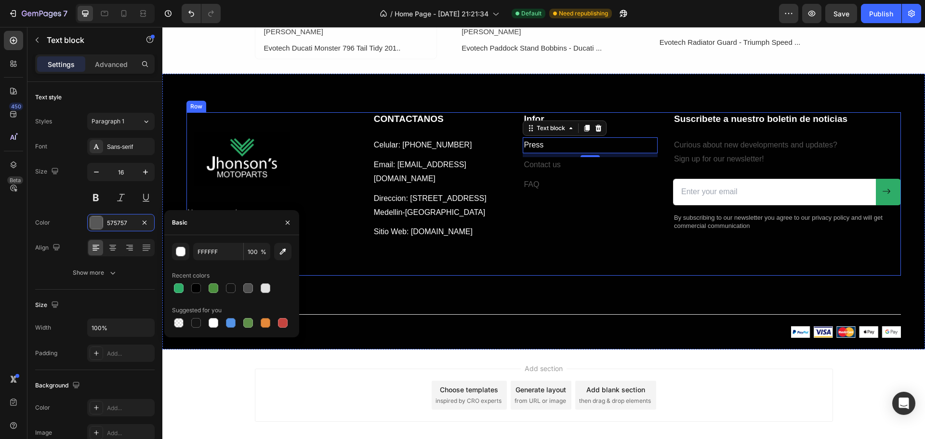
click at [379, 267] on div "CONTACTANOS Heading Celular: [PHONE_NUMBER] Text block Email: [EMAIL_ADDRESS][D…" at bounding box center [515, 193] width 285 height 163
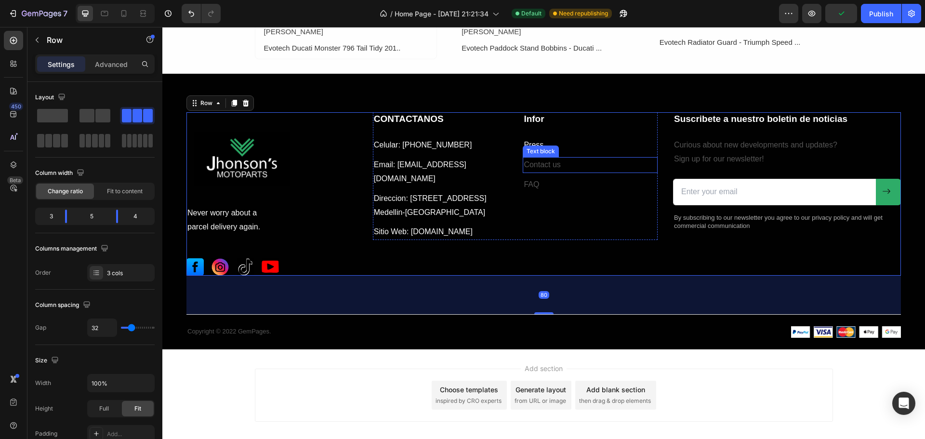
click at [538, 165] on p "Contact us" at bounding box center [590, 165] width 133 height 14
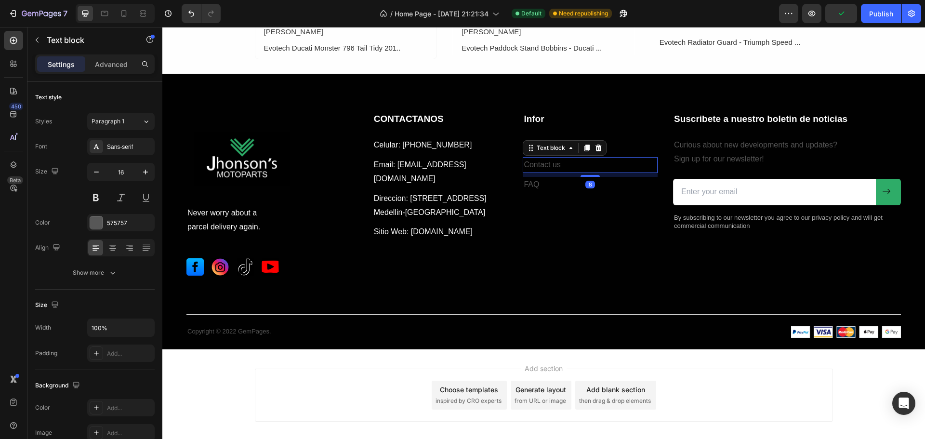
click at [562, 164] on p "Contact us" at bounding box center [590, 165] width 133 height 14
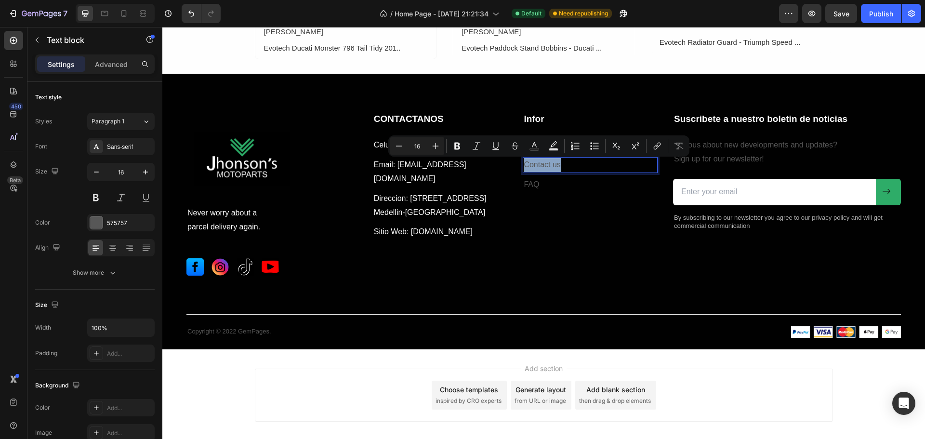
drag, startPoint x: 553, startPoint y: 163, endPoint x: 520, endPoint y: 169, distance: 33.7
click at [523, 169] on div "Contact us" at bounding box center [590, 165] width 135 height 16
click at [120, 220] on div "575757" at bounding box center [121, 223] width 28 height 9
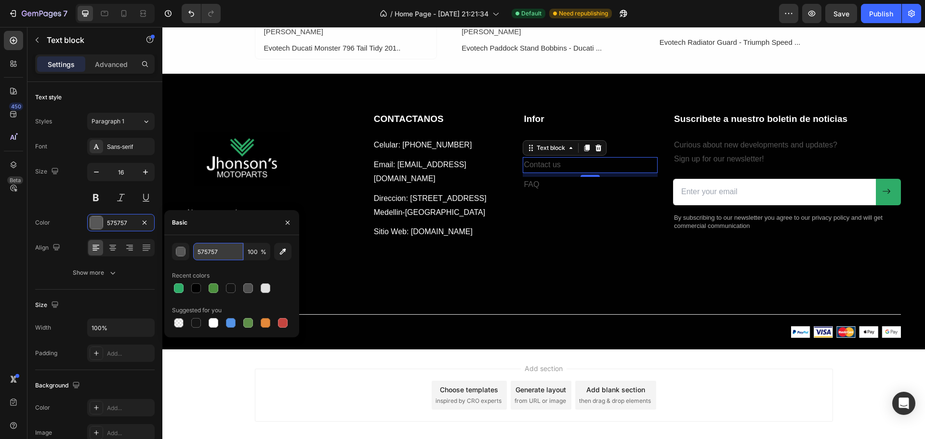
click at [209, 254] on input "575757" at bounding box center [218, 251] width 50 height 17
paste input "FFFFFF"
type input "FFFFFF"
click at [531, 185] on p "FAQ" at bounding box center [590, 185] width 133 height 14
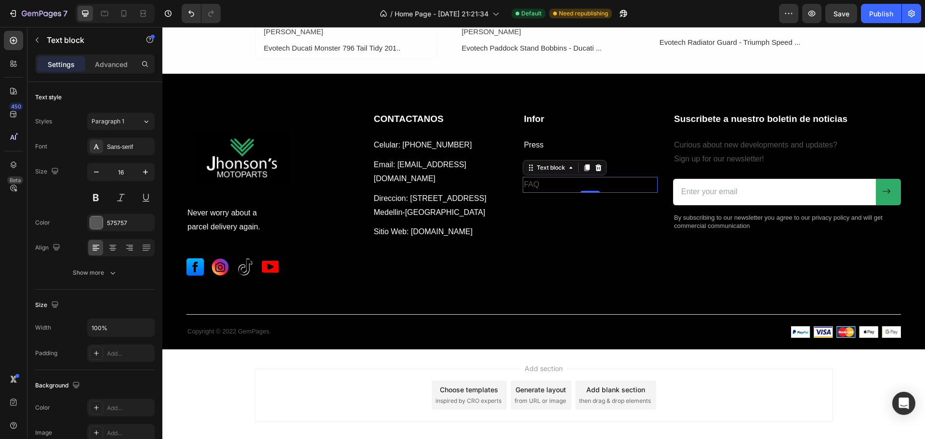
click at [533, 184] on p "FAQ" at bounding box center [590, 185] width 133 height 14
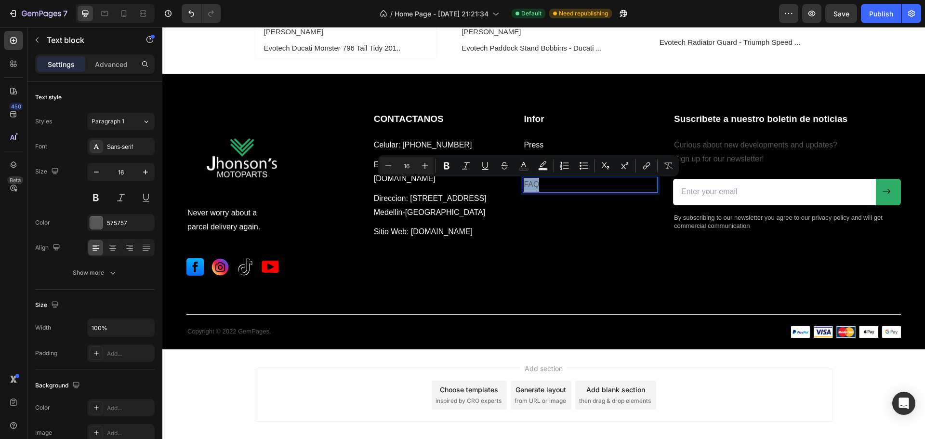
drag, startPoint x: 537, startPoint y: 182, endPoint x: 521, endPoint y: 183, distance: 15.5
click at [524, 183] on p "FAQ" at bounding box center [590, 185] width 133 height 14
click at [109, 220] on div "575757" at bounding box center [121, 223] width 28 height 9
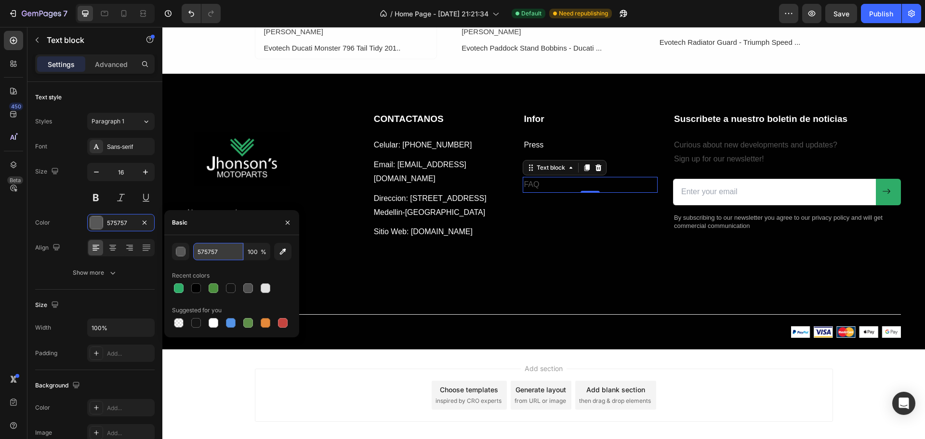
click at [209, 254] on input "575757" at bounding box center [218, 251] width 50 height 17
paste input "FFFFFF"
type input "FFFFFF"
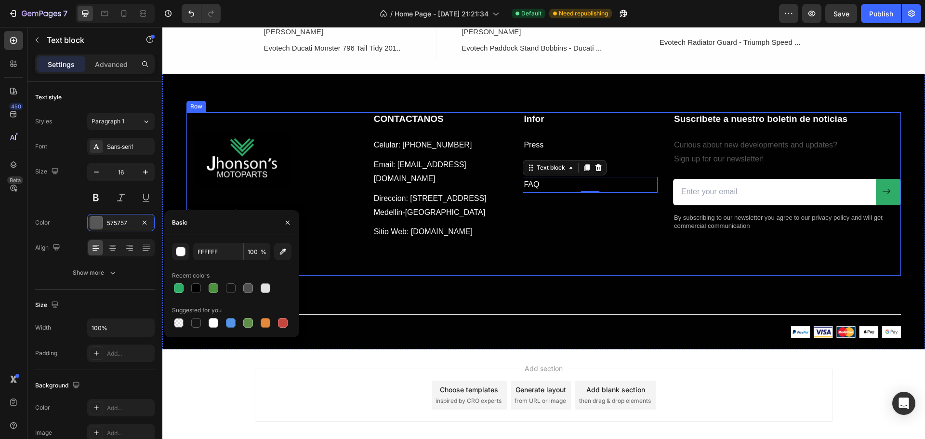
click at [533, 259] on div "CONTACTANOS Heading Celular: [PHONE_NUMBER] Text block Email: [EMAIL_ADDRESS][D…" at bounding box center [515, 193] width 285 height 163
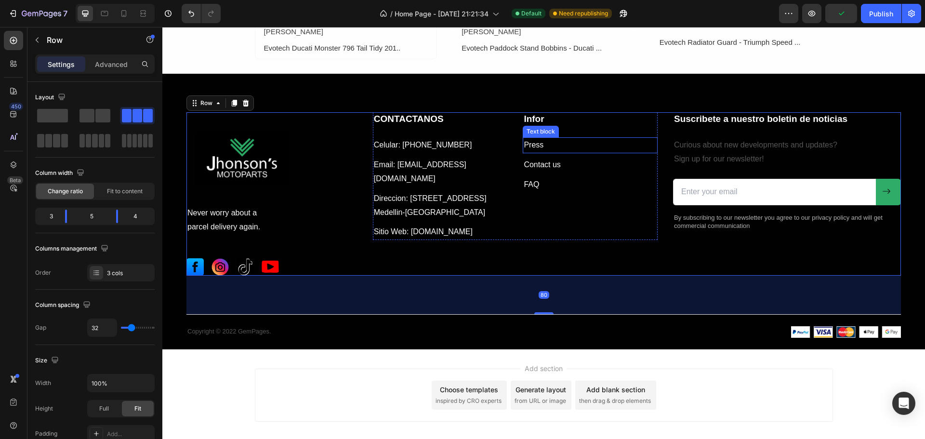
click at [537, 146] on p "Press" at bounding box center [590, 145] width 133 height 14
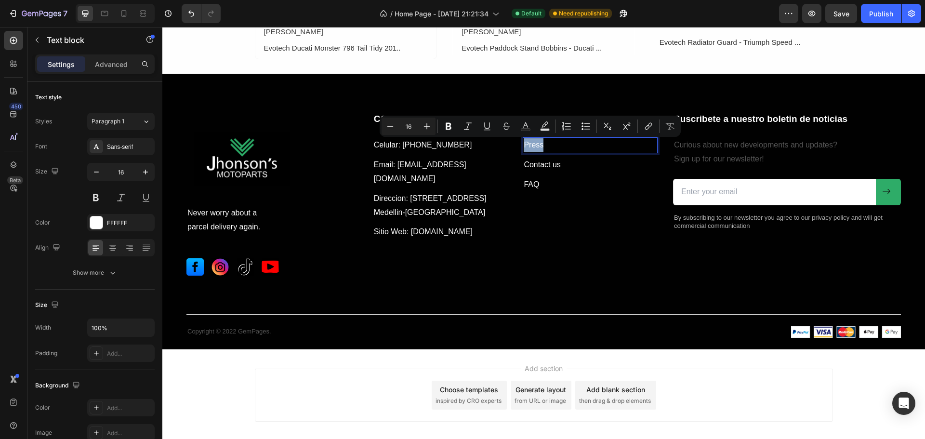
drag, startPoint x: 539, startPoint y: 144, endPoint x: 521, endPoint y: 149, distance: 18.9
click at [524, 149] on p "Press" at bounding box center [590, 145] width 133 height 14
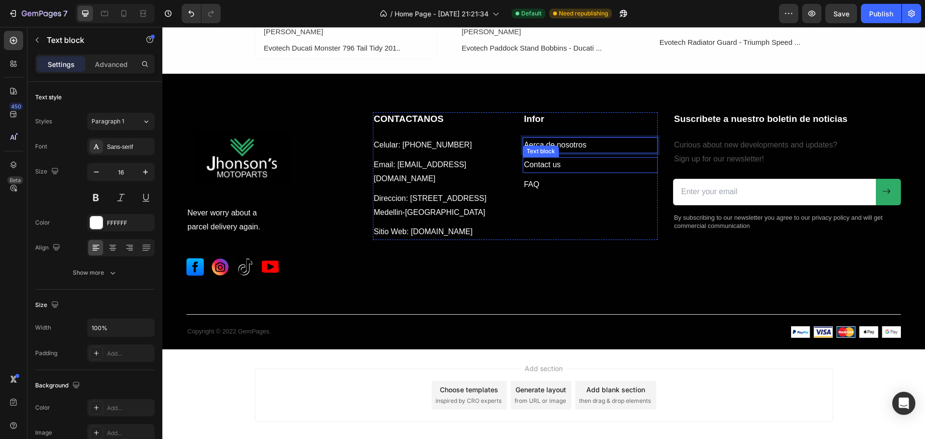
click at [543, 164] on p "Contact us" at bounding box center [590, 165] width 133 height 14
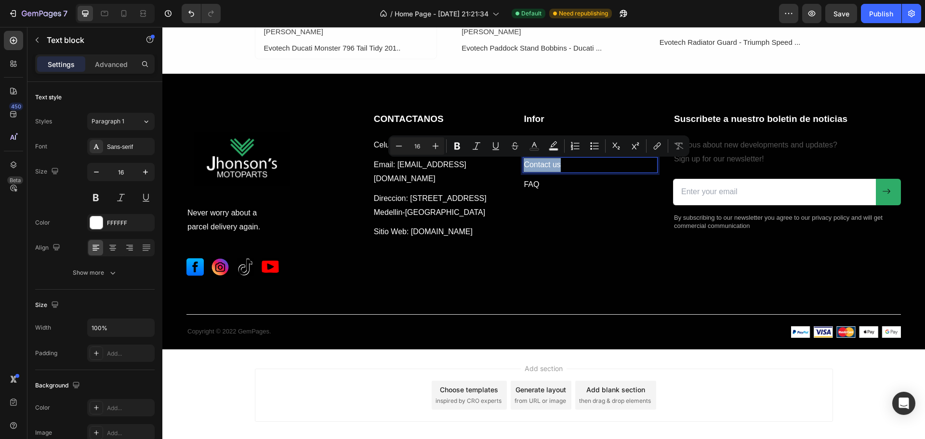
drag, startPoint x: 557, startPoint y: 165, endPoint x: 520, endPoint y: 162, distance: 37.2
click at [524, 161] on p "Contact us" at bounding box center [590, 165] width 133 height 14
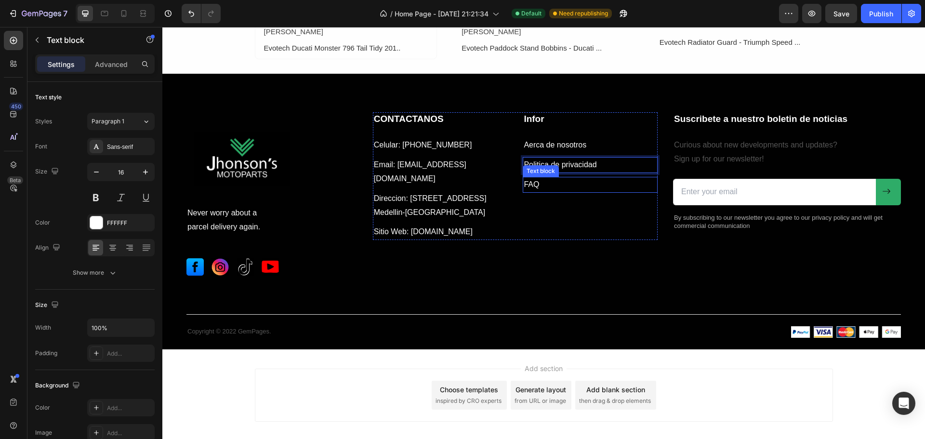
click at [532, 187] on p "FAQ" at bounding box center [590, 185] width 133 height 14
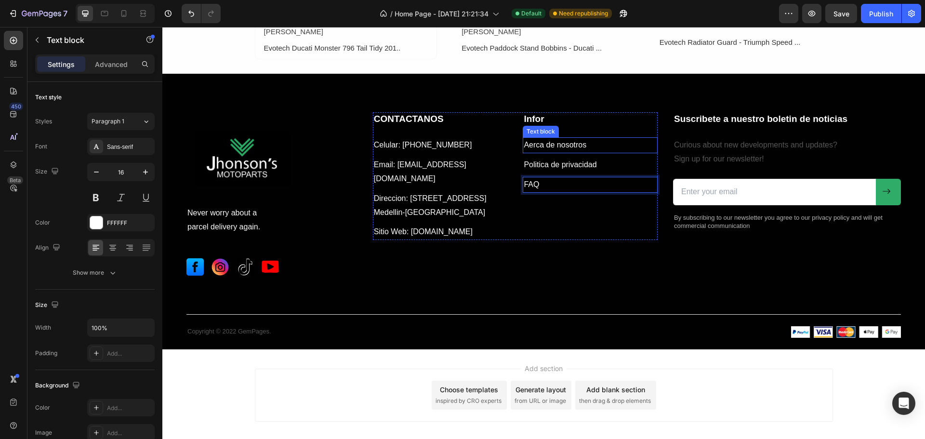
click at [525, 142] on p "Aerca de nosotros" at bounding box center [590, 145] width 133 height 14
click at [524, 144] on p "Aerca de nosotros" at bounding box center [590, 145] width 133 height 14
click at [531, 183] on p "FAQ" at bounding box center [590, 185] width 133 height 14
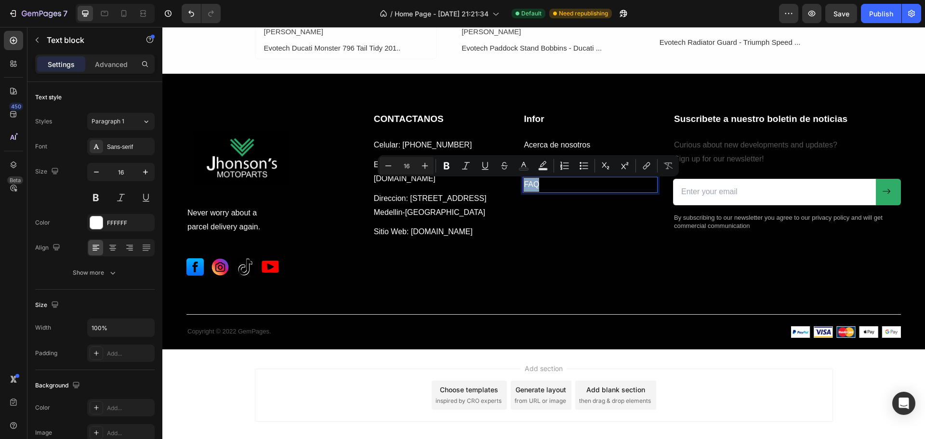
drag, startPoint x: 539, startPoint y: 183, endPoint x: 521, endPoint y: 180, distance: 17.6
click at [524, 179] on p "FAQ" at bounding box center [590, 185] width 133 height 14
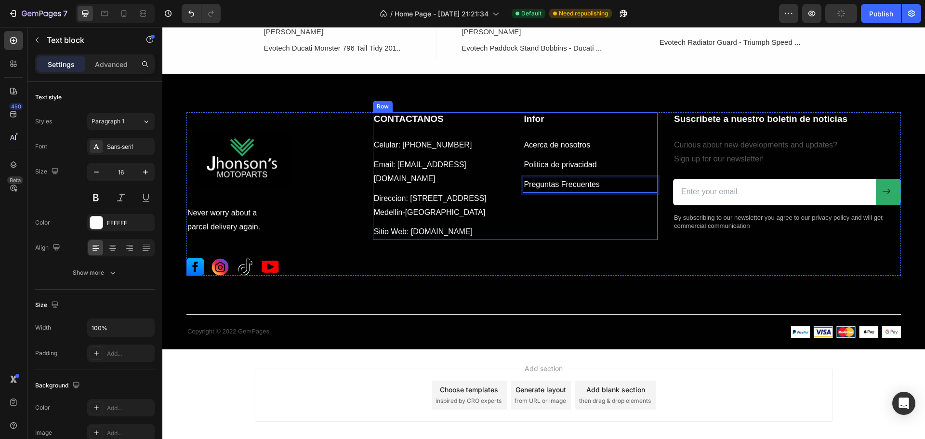
click at [548, 204] on div "Infor Heading Acerca de nosotros Text block Politica de privacidad Text block P…" at bounding box center [590, 176] width 135 height 128
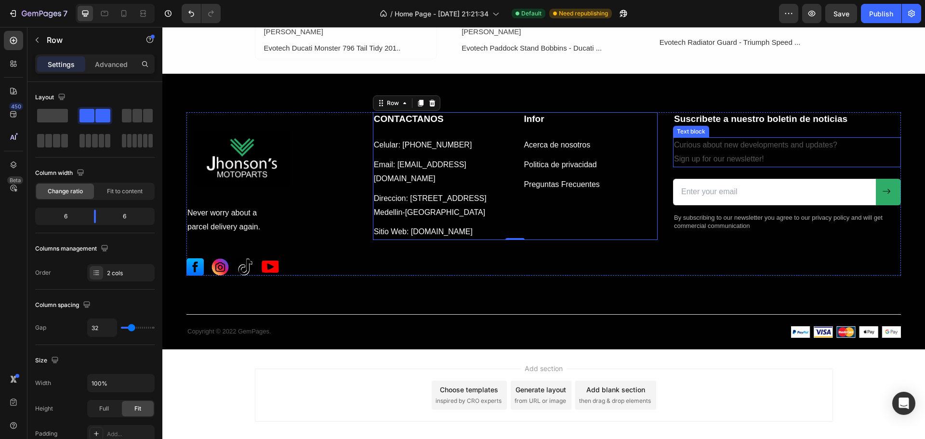
click at [750, 152] on p "Curious about new developments and updates? Sign up for our newsletter!" at bounding box center [787, 152] width 226 height 28
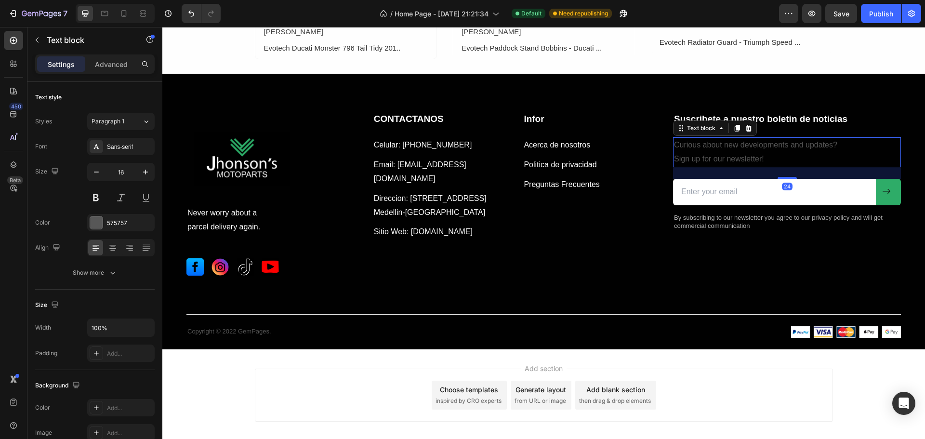
click at [758, 157] on p "Curious about new developments and updates? Sign up for our newsletter!" at bounding box center [787, 152] width 226 height 28
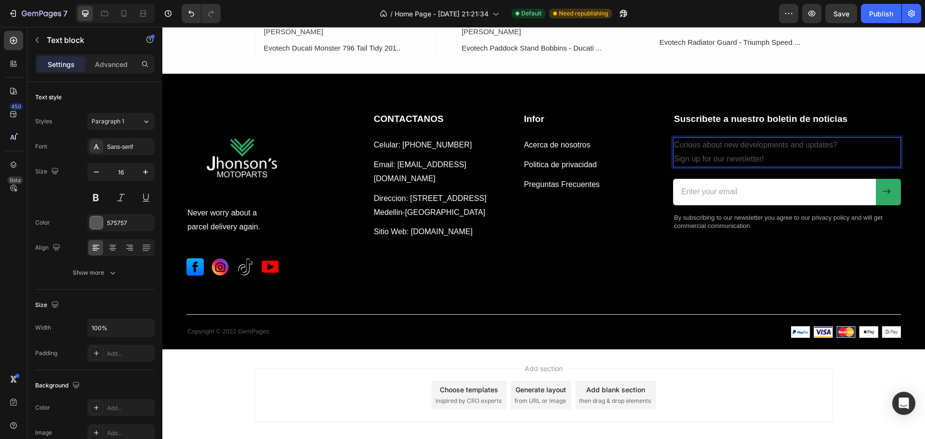
click at [762, 159] on p "Curious about new developments and updates? Sign up for our newsletter!" at bounding box center [787, 152] width 226 height 28
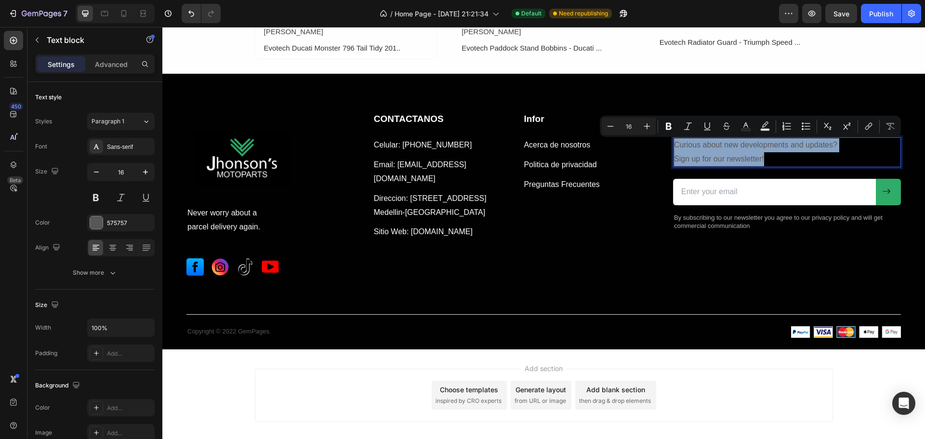
drag, startPoint x: 760, startPoint y: 158, endPoint x: 669, endPoint y: 146, distance: 91.4
click at [673, 146] on div "Curious about new developments and updates? Sign up for our newsletter!" at bounding box center [787, 152] width 228 height 30
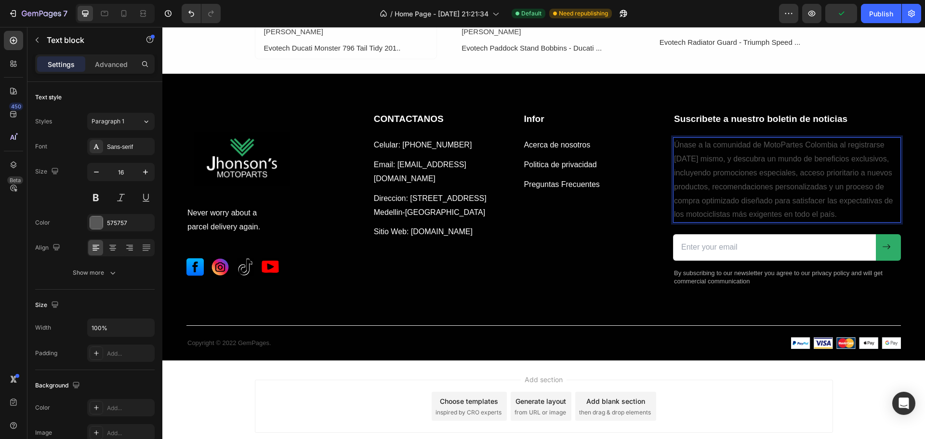
click at [706, 160] on p "Únase a la comunidad de MotoPartes Colombia al registrarse [DATE] mismo, y desc…" at bounding box center [787, 179] width 226 height 83
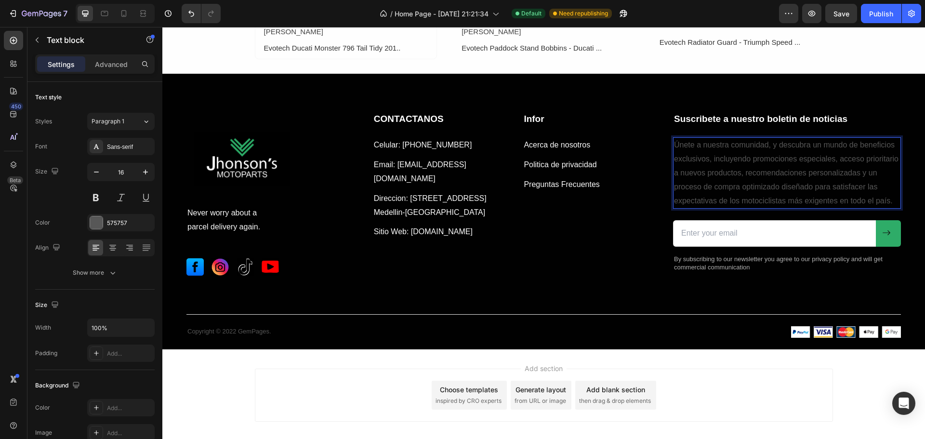
click at [805, 145] on p "Únete a nuestra comunidad, y descubra un mundo de beneficios exclusivos, incluy…" at bounding box center [787, 172] width 226 height 69
click at [886, 199] on p "Únete a nuestra comunidad, y descubre un mundo de beneficios exclusivos, incluy…" at bounding box center [787, 172] width 226 height 69
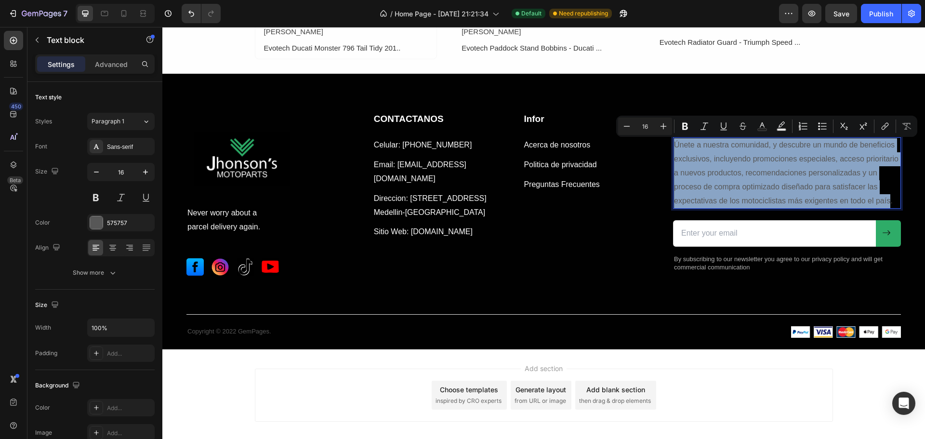
drag, startPoint x: 886, startPoint y: 200, endPoint x: 670, endPoint y: 145, distance: 222.7
click at [674, 145] on p "Únete a nuestra comunidad, y descubre un mundo de beneficios exclusivos, incluy…" at bounding box center [787, 172] width 226 height 69
click at [569, 145] on p "Acerca de nosotros" at bounding box center [590, 145] width 133 height 14
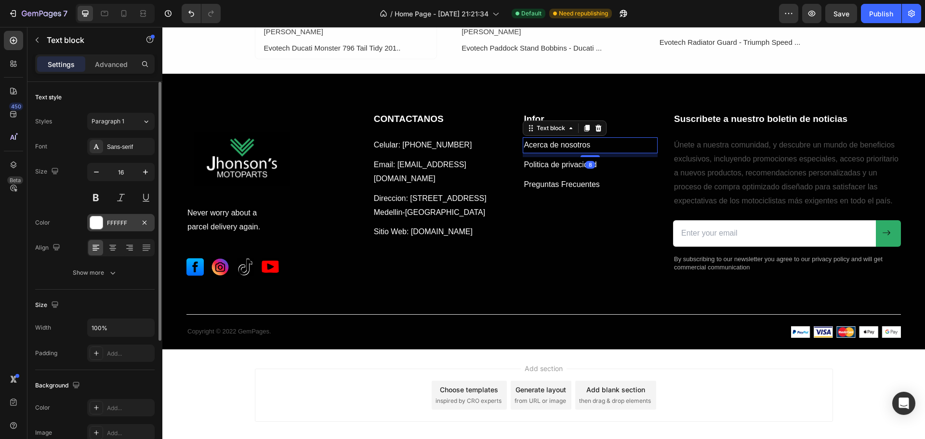
click at [117, 222] on div "FFFFFF" at bounding box center [121, 223] width 28 height 9
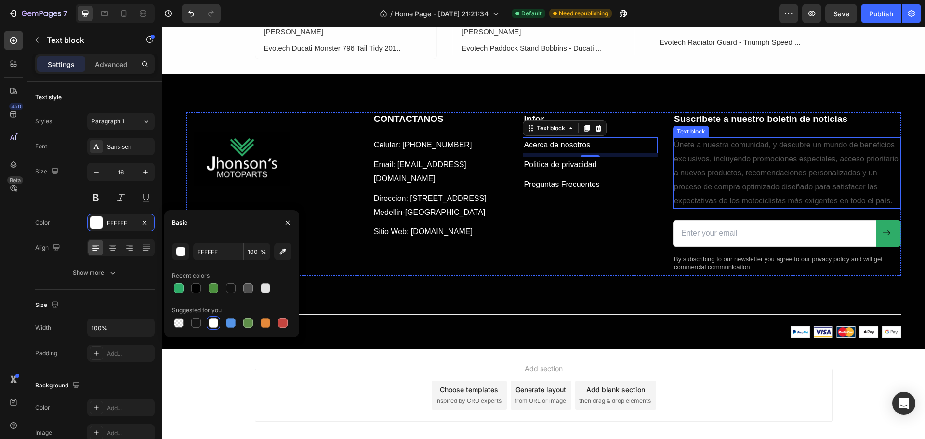
click at [734, 166] on p "Únete a nuestra comunidad, y descubre un mundo de beneficios exclusivos, incluy…" at bounding box center [787, 172] width 226 height 69
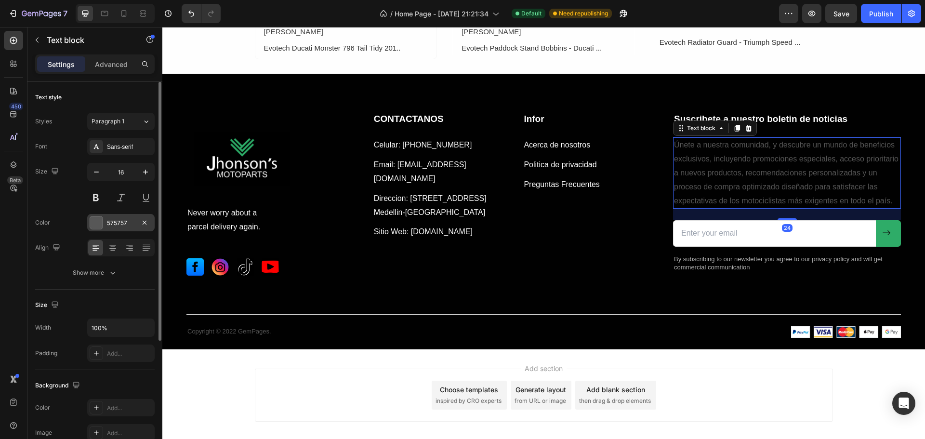
click at [114, 221] on div "575757" at bounding box center [121, 223] width 28 height 9
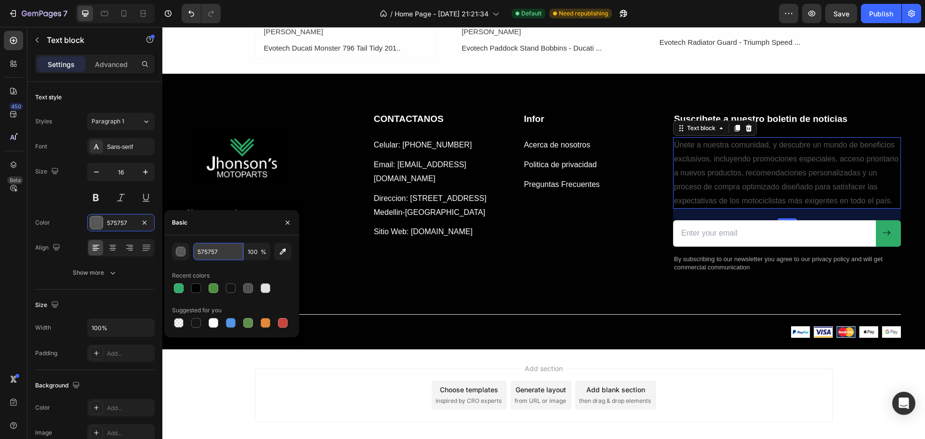
click at [215, 254] on input "575757" at bounding box center [218, 251] width 50 height 17
paste input "FFFFFF"
type input "FFFFFF"
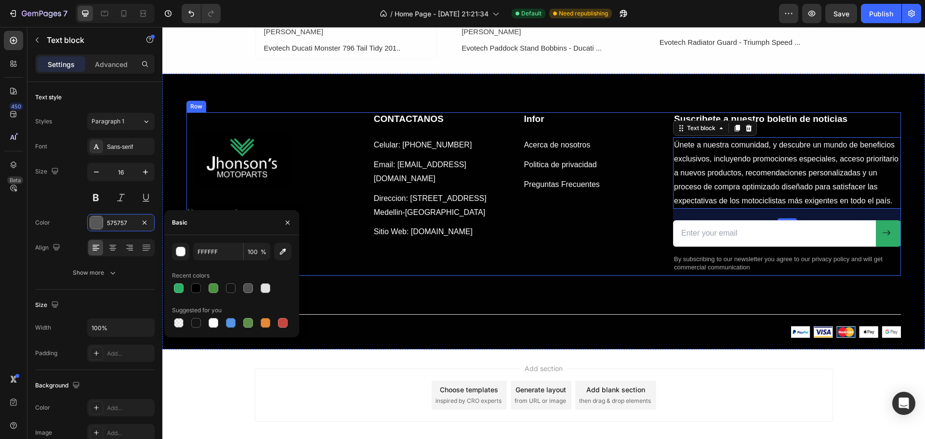
click at [596, 262] on div "CONTACTANOS Heading Celular: [PHONE_NUMBER] Text block Email: [EMAIL_ADDRESS][D…" at bounding box center [515, 193] width 285 height 163
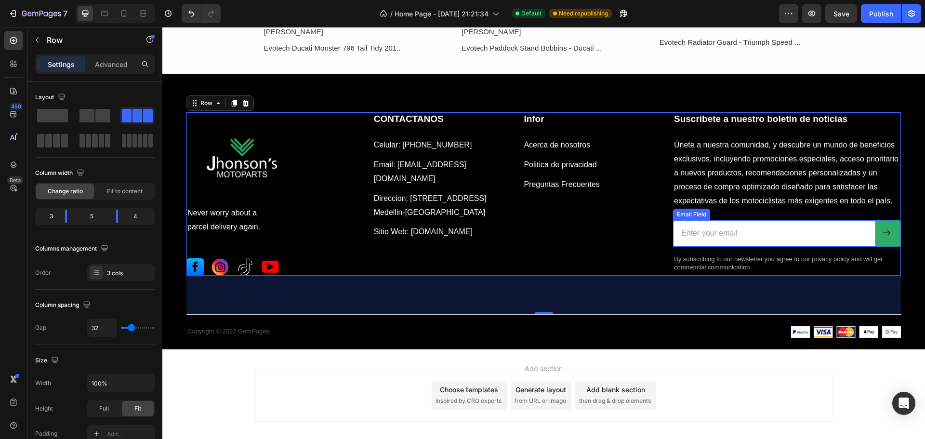
click at [735, 235] on input "email" at bounding box center [774, 233] width 203 height 27
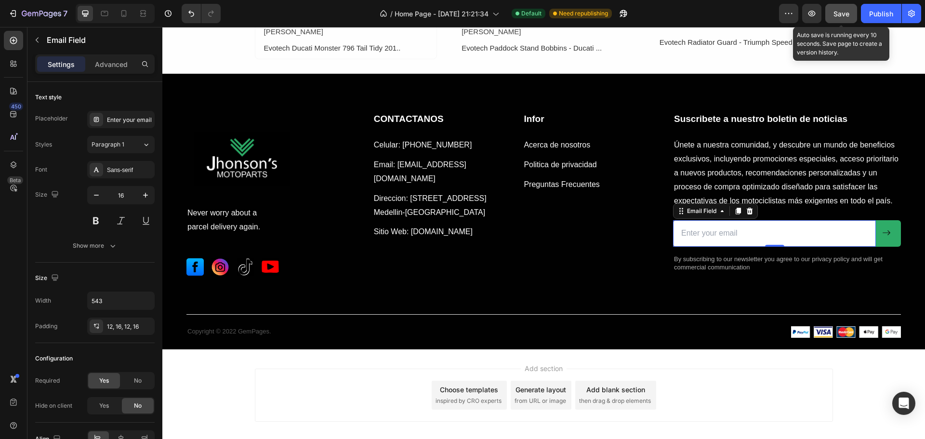
click at [839, 14] on span "Save" at bounding box center [842, 14] width 16 height 8
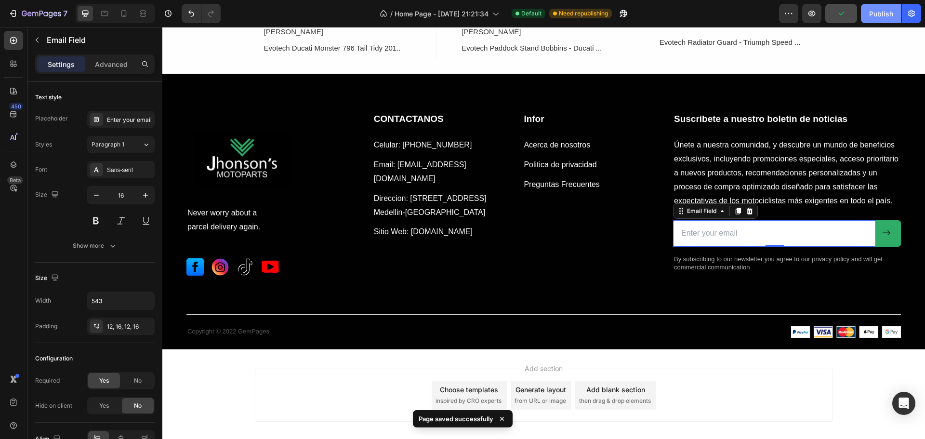
click at [881, 16] on div "Publish" at bounding box center [881, 14] width 24 height 10
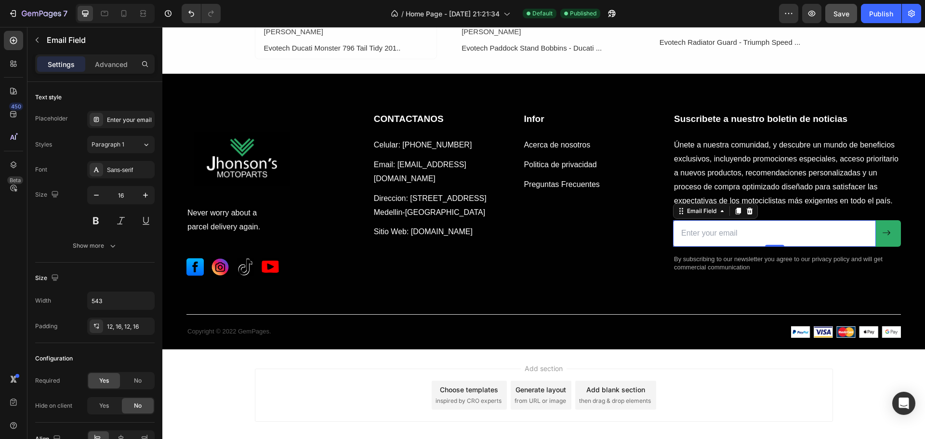
click at [861, 4] on button "Publish" at bounding box center [881, 13] width 40 height 19
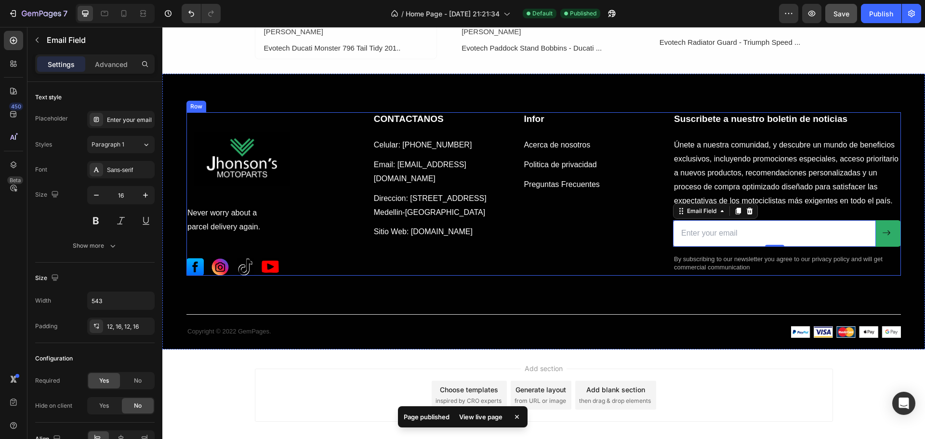
click at [570, 270] on div "CONTACTANOS Heading Celular: [PHONE_NUMBER] Text block Email: [EMAIL_ADDRESS][D…" at bounding box center [515, 193] width 285 height 163
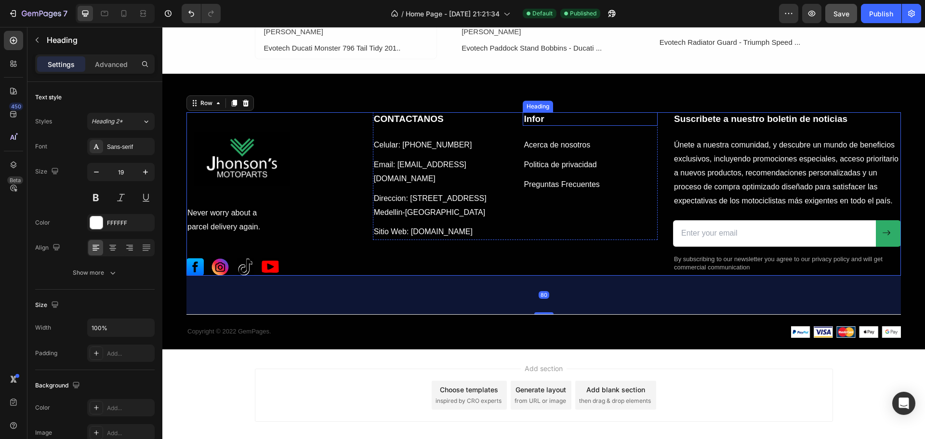
click at [542, 117] on p "Infor" at bounding box center [590, 119] width 133 height 12
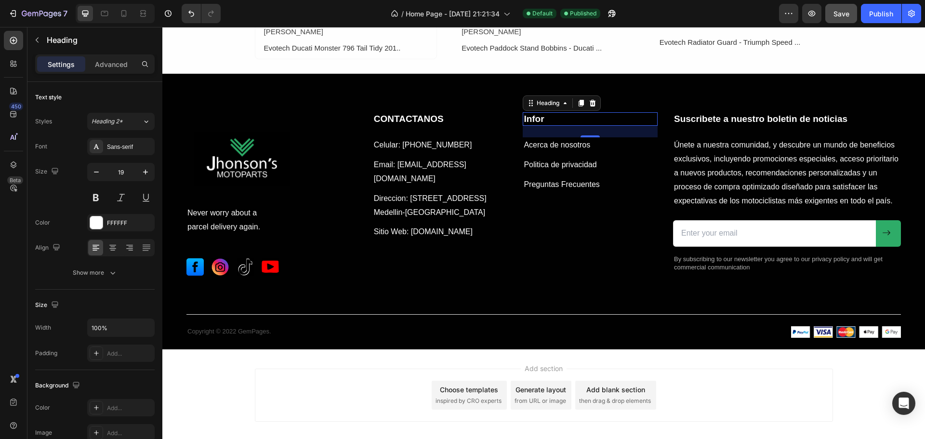
click at [541, 116] on p "Infor" at bounding box center [590, 119] width 133 height 12
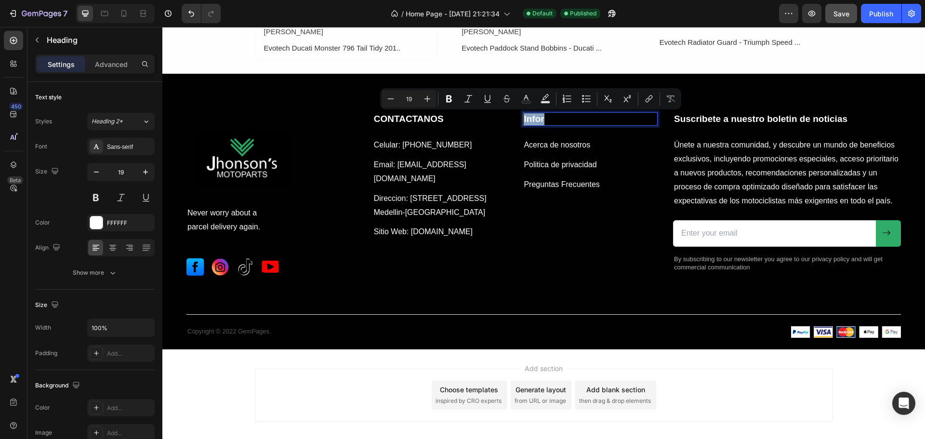
drag, startPoint x: 541, startPoint y: 118, endPoint x: 520, endPoint y: 118, distance: 20.7
click at [524, 118] on p "Infor" at bounding box center [590, 119] width 133 height 12
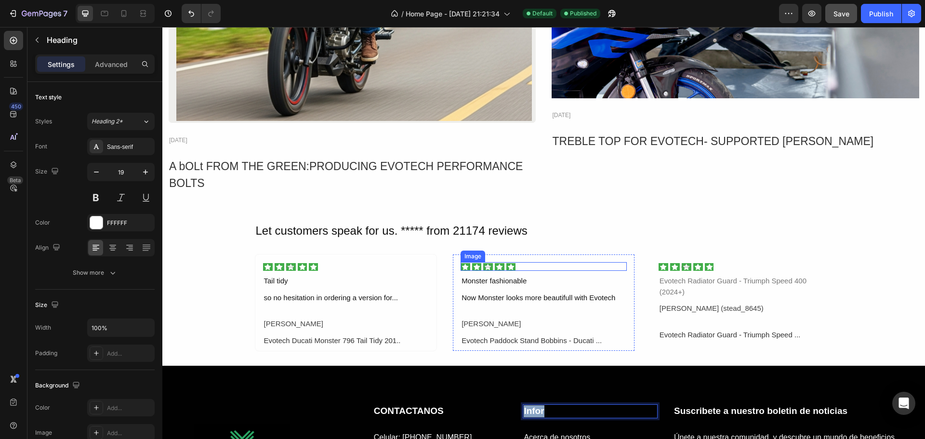
type input "16"
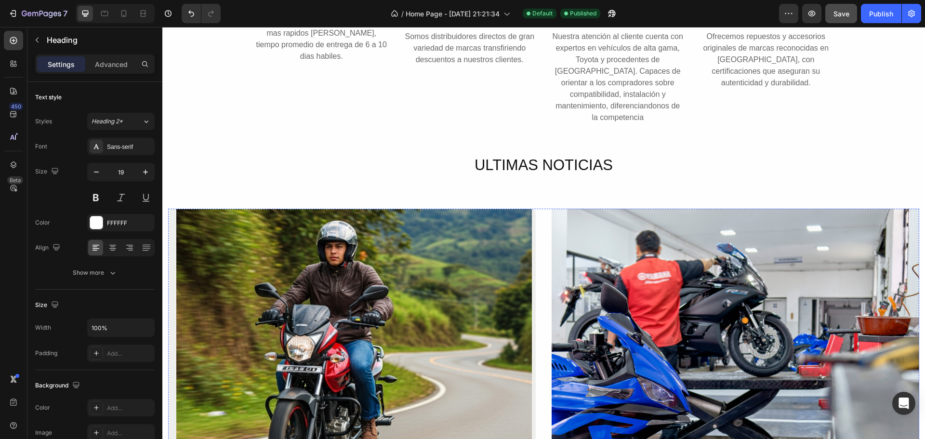
scroll to position [1546, 0]
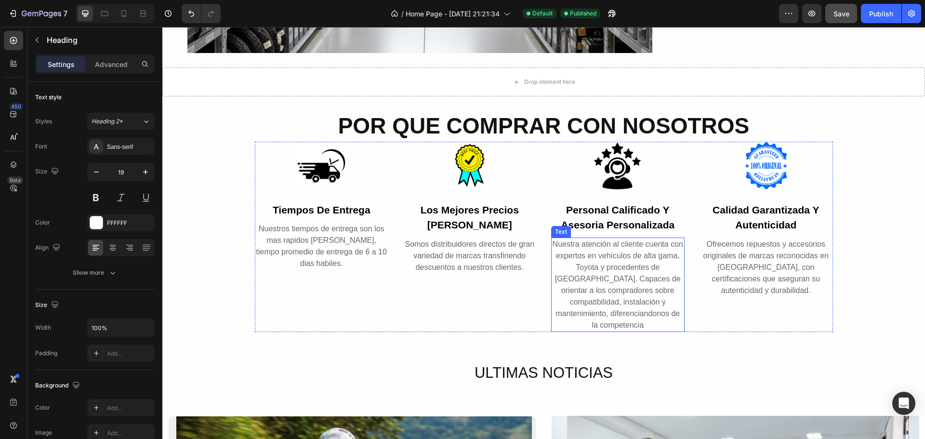
click at [628, 252] on p "Nuestra atención al cliente cuenta con expertos en vehículos de alta gama, Toyo…" at bounding box center [618, 285] width 132 height 93
click at [626, 252] on p "Nuestra atención al cliente cuenta con expertos en vehículos de alta gama, Toyo…" at bounding box center [618, 285] width 132 height 93
click at [668, 252] on p "Nuestra atención al cliente cuenta con expertos en motos de alta gama, Toyota y…" at bounding box center [618, 285] width 132 height 93
click at [605, 275] on p "Nuestra atención al cliente cuenta con expertos en motos de todas las marcas, T…" at bounding box center [618, 285] width 132 height 93
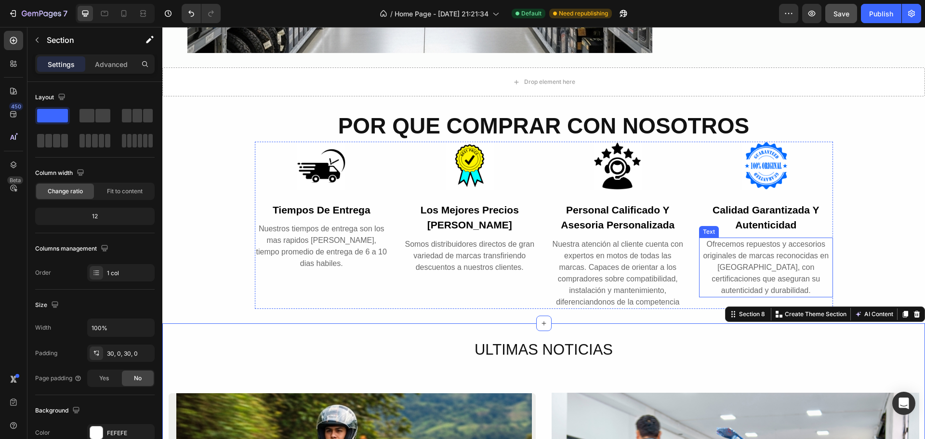
click at [733, 251] on p "Ofrecemos repuestos y accesorios originales de marcas reconocidas en [GEOGRAPHI…" at bounding box center [766, 268] width 132 height 58
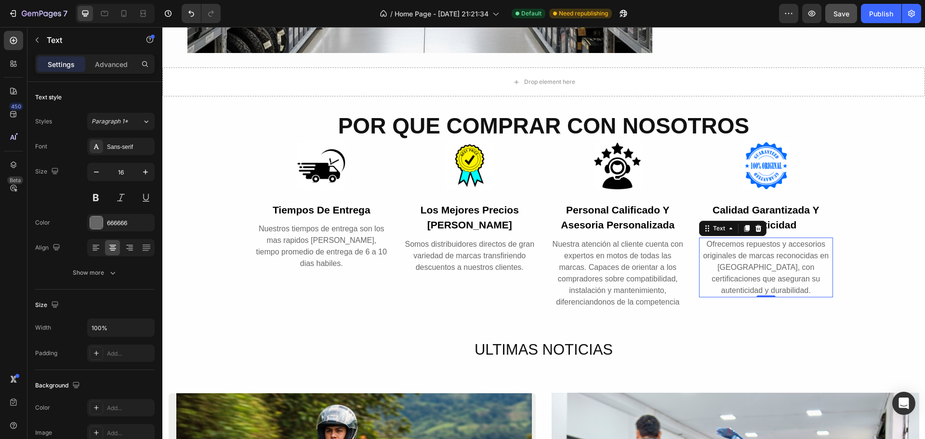
click at [734, 253] on p "Ofrecemos repuestos y accesorios originales de marcas reconocidas en [GEOGRAPHI…" at bounding box center [766, 268] width 132 height 58
click at [756, 251] on p "Ofrecemos repuestos y accesorios para todas las de marcas reconocidas en [GEOGR…" at bounding box center [766, 268] width 132 height 58
click at [756, 265] on p "Ofrecemos repuestos y accesorios para todas las marcas reconocidas en [GEOGRAPH…" at bounding box center [766, 268] width 132 height 58
click at [809, 264] on p "Ofrecemos repuestos y accesorios para todas las marcas reconocidas en [GEOGRAPH…" at bounding box center [766, 268] width 132 height 58
click at [820, 262] on p "Ofrecemos repuestos y accesorios para todas las marcas reconocidas en [GEOGRAPH…" at bounding box center [766, 268] width 132 height 58
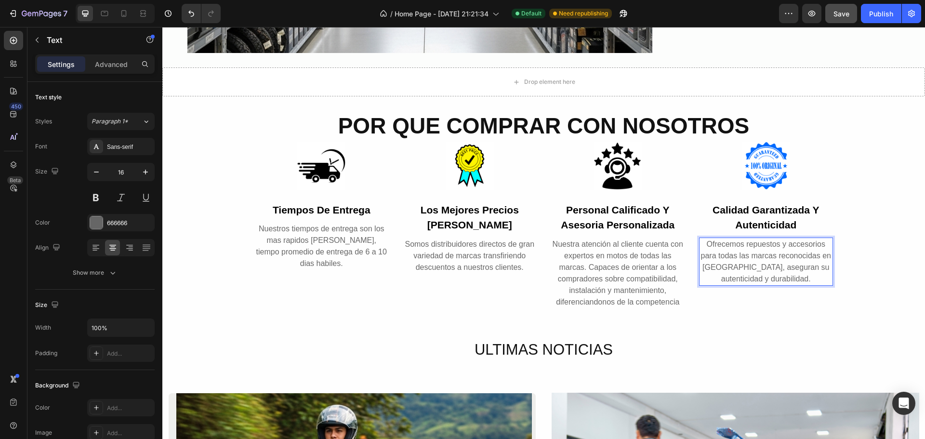
click at [766, 261] on p "Ofrecemos repuestos y accesorios para todas las marcas reconocidas en [GEOGRAPH…" at bounding box center [766, 262] width 132 height 46
click at [784, 264] on p "Ofrecemos repuestos y accesorios para todas las marcas reconocidas en [GEOGRAPH…" at bounding box center [766, 262] width 132 height 46
click at [761, 273] on p "Ofrecemos repuestos y accesorios para todas las marcas reconocidas en [GEOGRAPH…" at bounding box center [766, 262] width 132 height 46
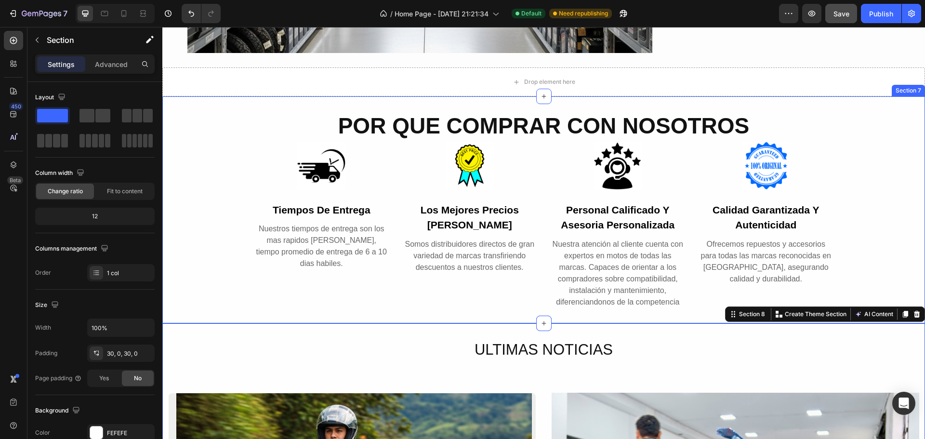
click at [864, 263] on div "POR QUE COMPRAR CON NOSOTROS Heading Row Image tiempos de entrega Text Nuestros…" at bounding box center [543, 210] width 763 height 198
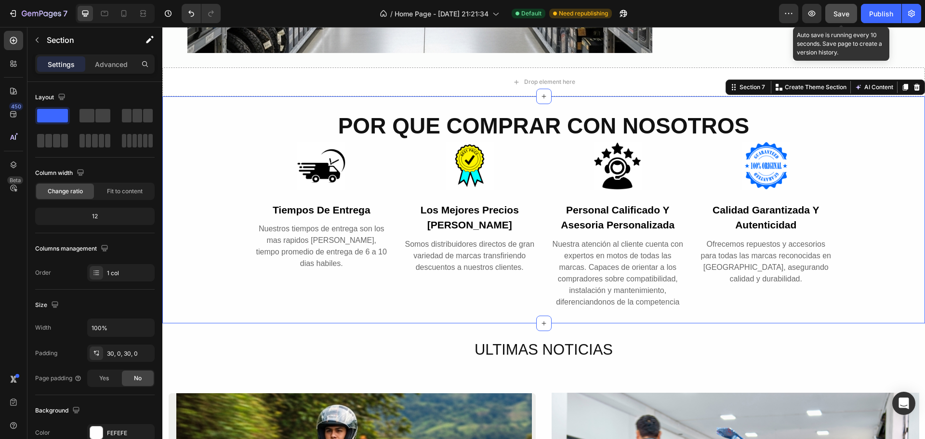
click at [843, 20] on button "Save" at bounding box center [842, 13] width 32 height 19
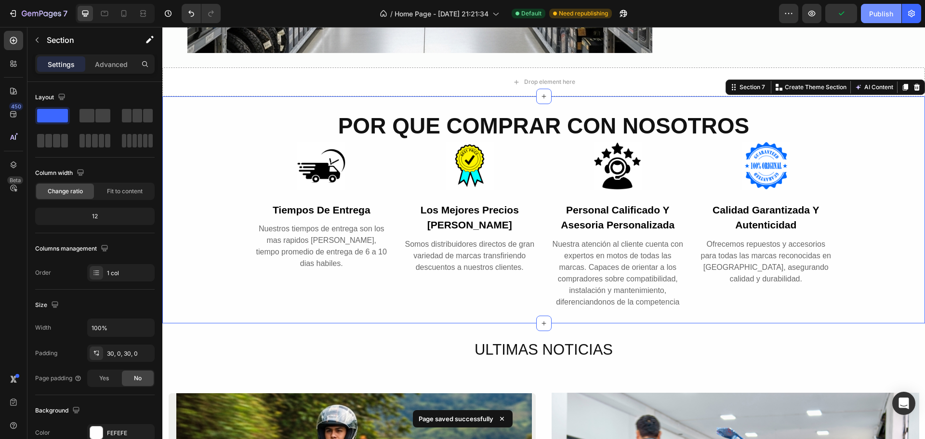
click at [880, 13] on div "Publish" at bounding box center [881, 14] width 24 height 10
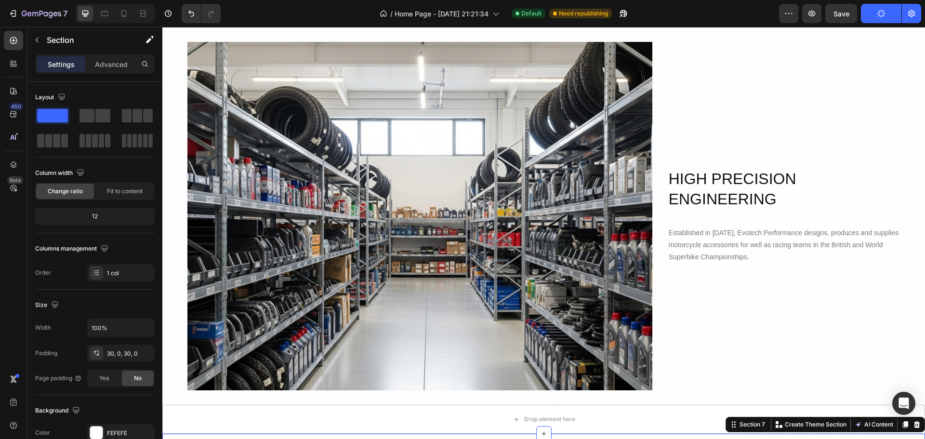
scroll to position [1209, 0]
